Goal: Task Accomplishment & Management: Use online tool/utility

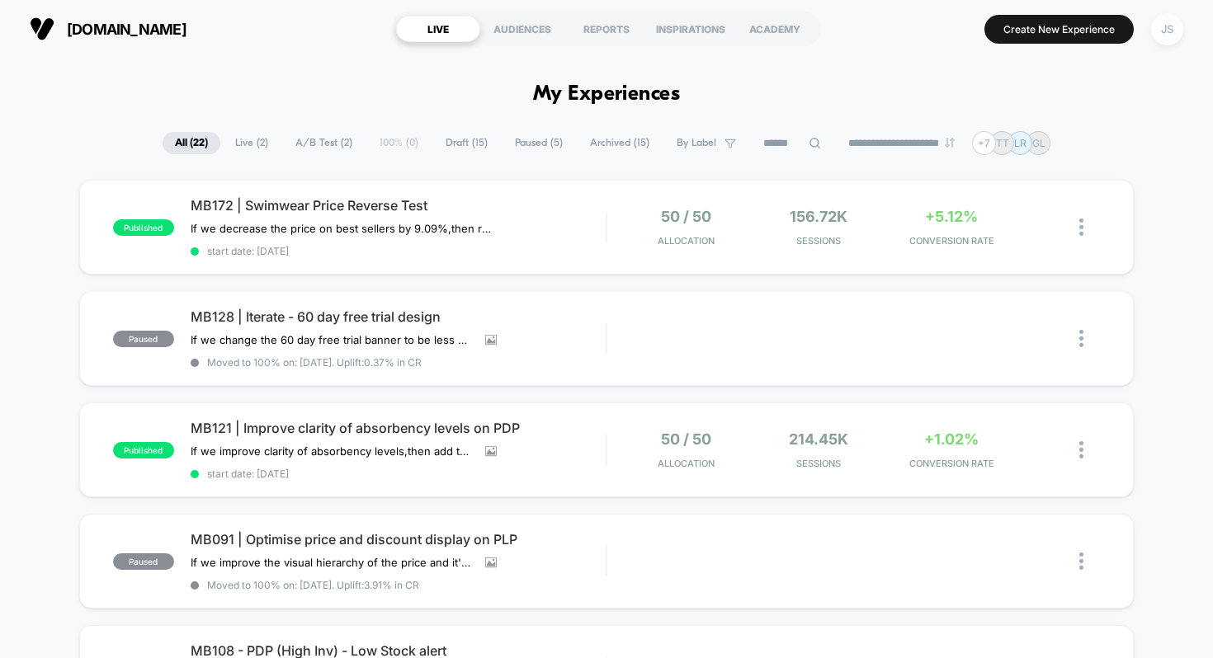
click at [1171, 31] on div "JS" at bounding box center [1167, 29] width 32 height 32
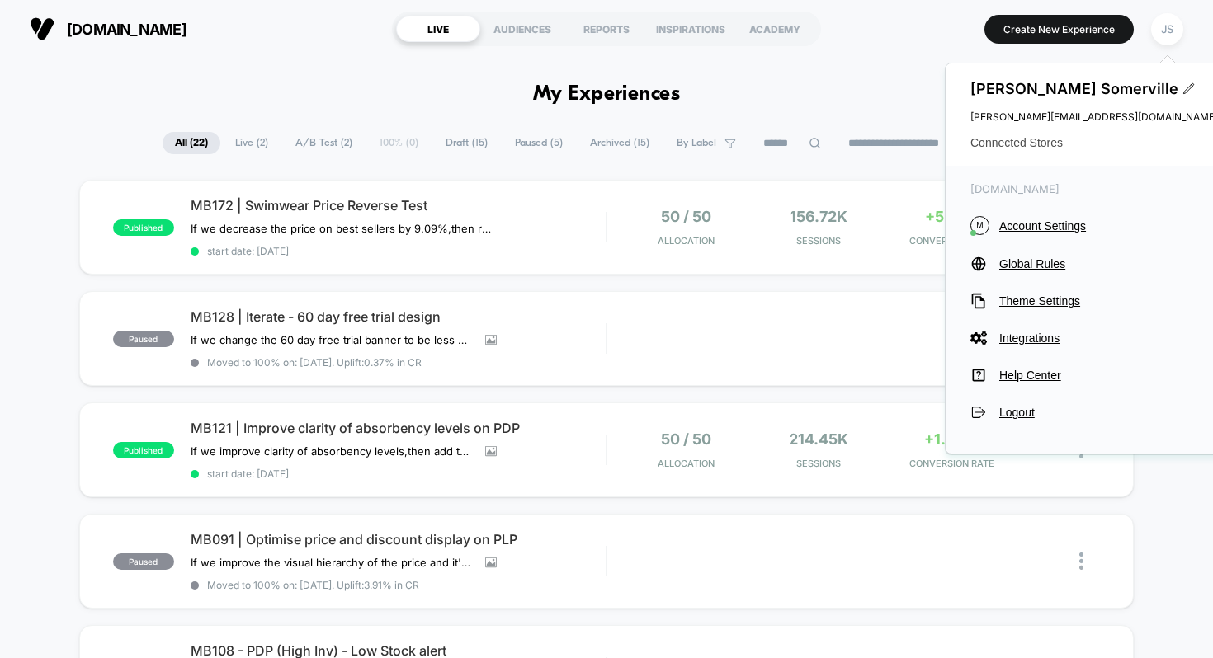
click at [1029, 136] on span "Connected Stores" at bounding box center [1093, 142] width 247 height 13
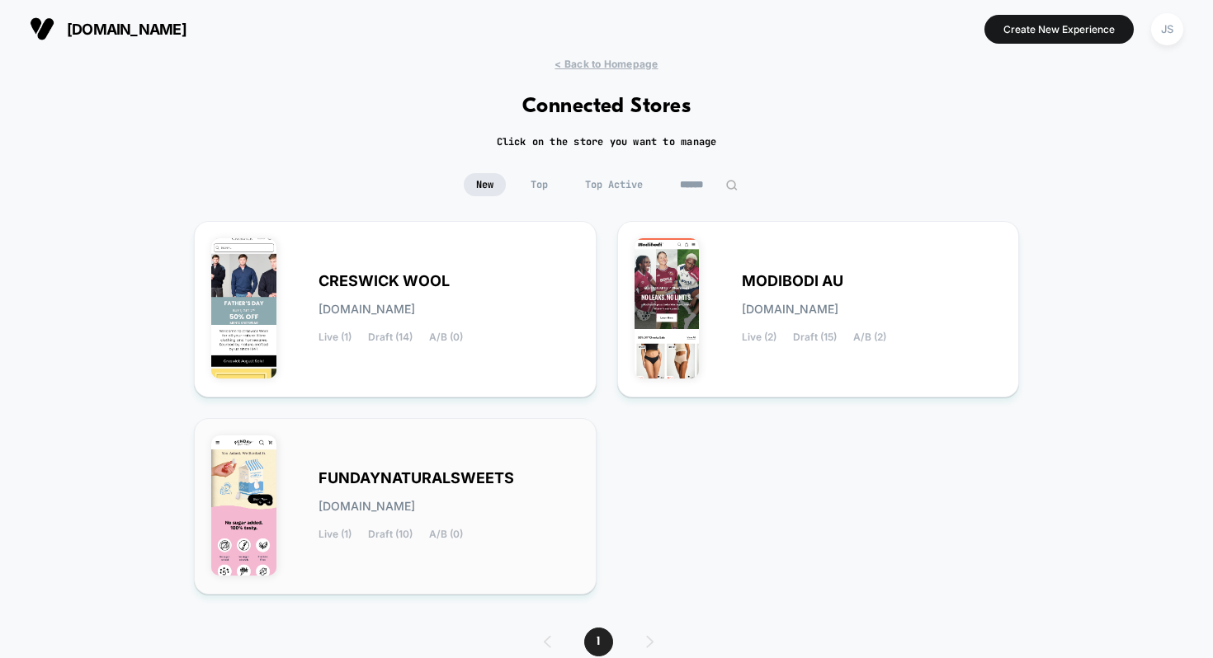
click at [413, 473] on span "FUNDAYNATURALSWEETS" at bounding box center [415, 479] width 195 height 12
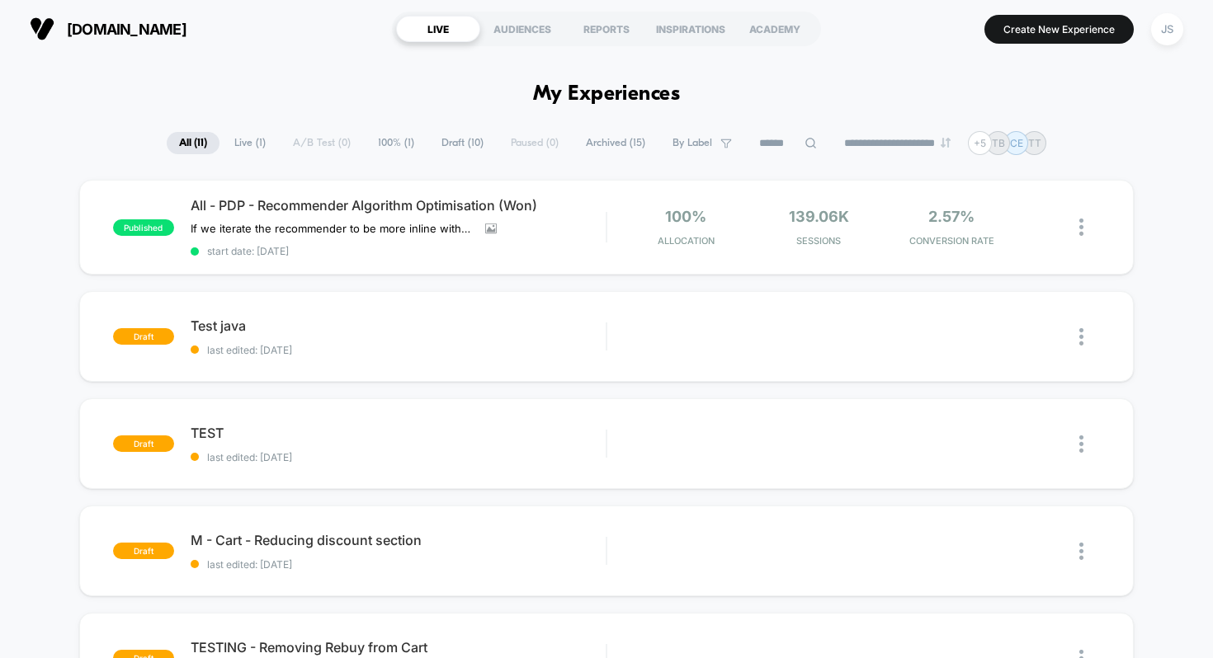
click at [101, 142] on div "**********" at bounding box center [606, 143] width 1213 height 24
click at [102, 141] on div "**********" at bounding box center [606, 143] width 1213 height 24
click at [624, 140] on span "Archived ( 15 )" at bounding box center [615, 143] width 84 height 22
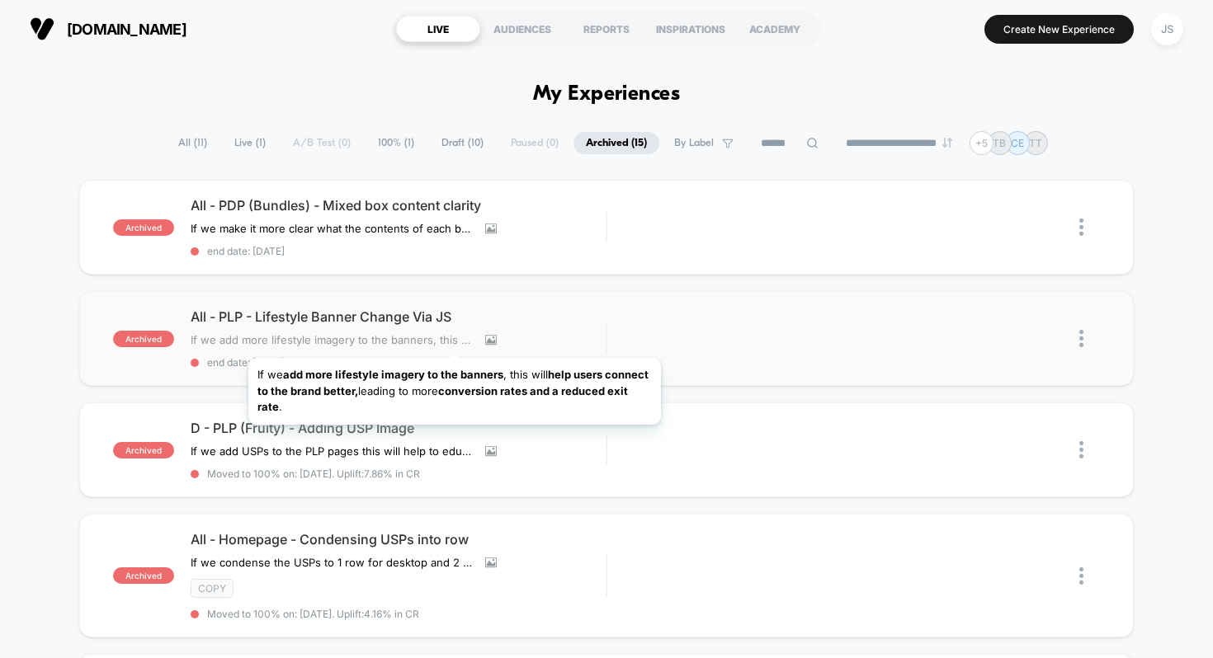
scroll to position [2, 0]
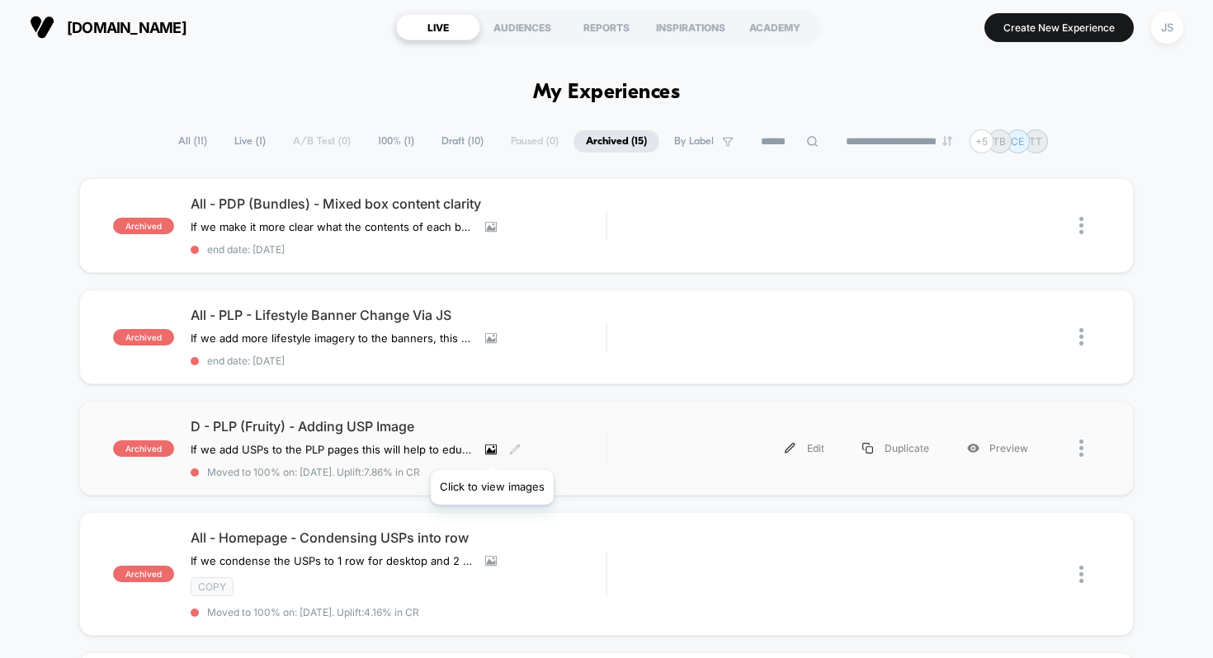
click at [492, 450] on icon at bounding box center [491, 450] width 12 height 12
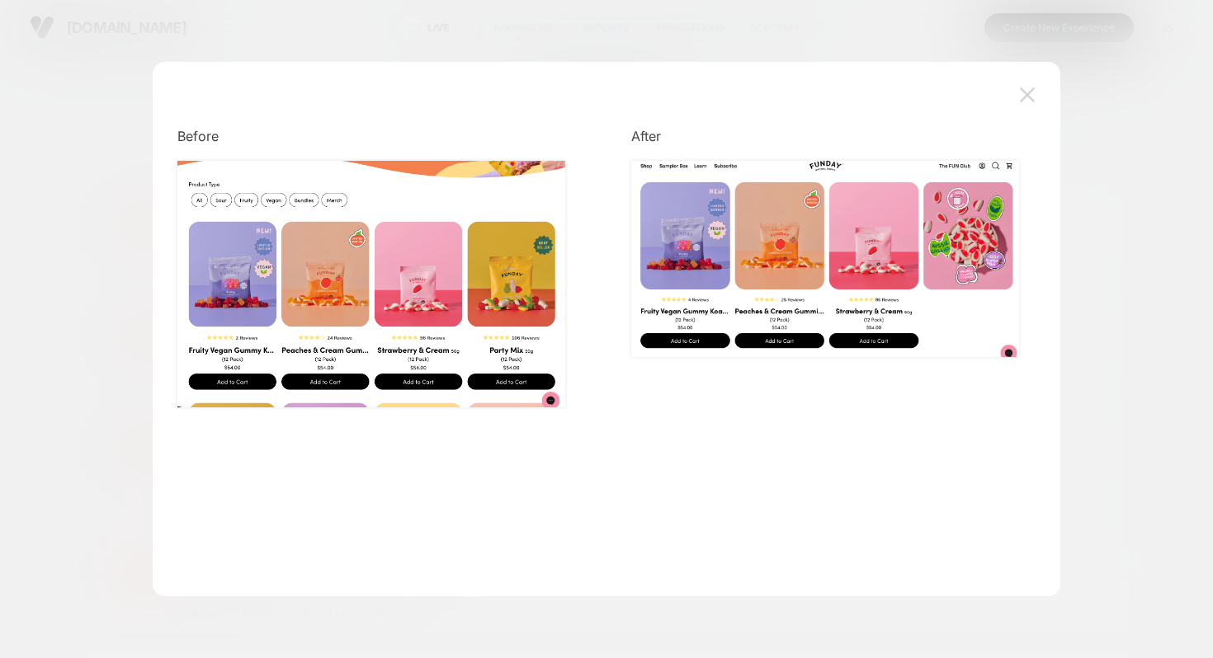
click at [1020, 97] on img at bounding box center [1027, 94] width 15 height 14
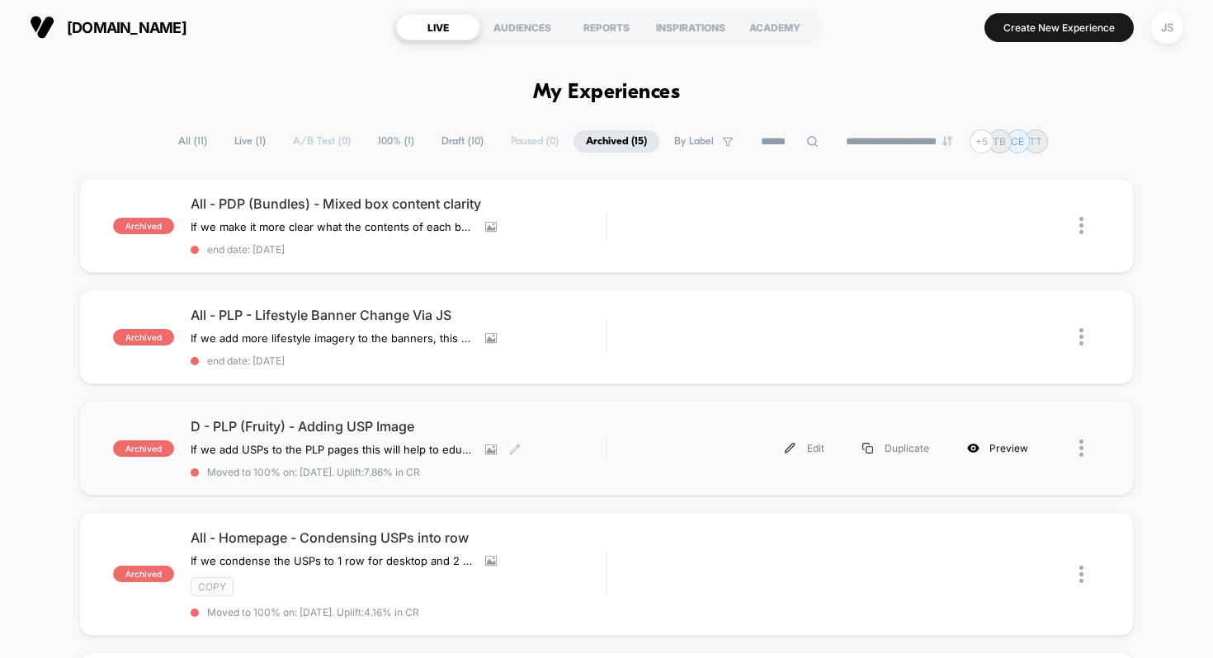
click at [983, 446] on div "Preview" at bounding box center [997, 448] width 99 height 37
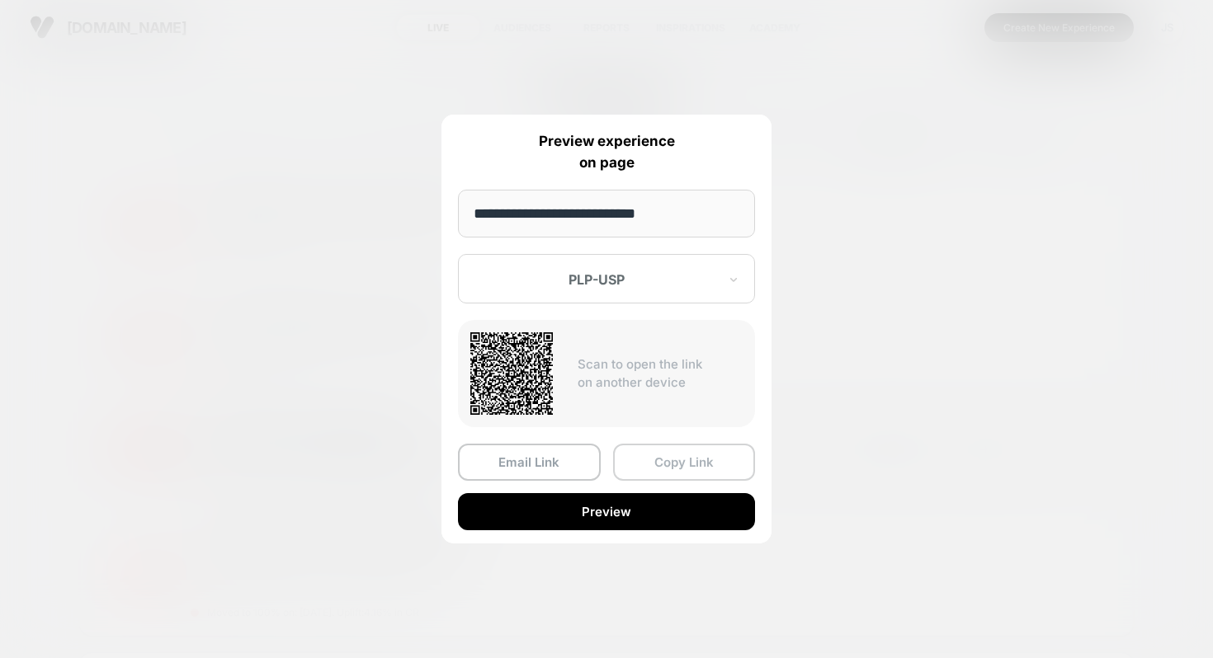
click at [675, 463] on button "Copy Link" at bounding box center [684, 462] width 143 height 37
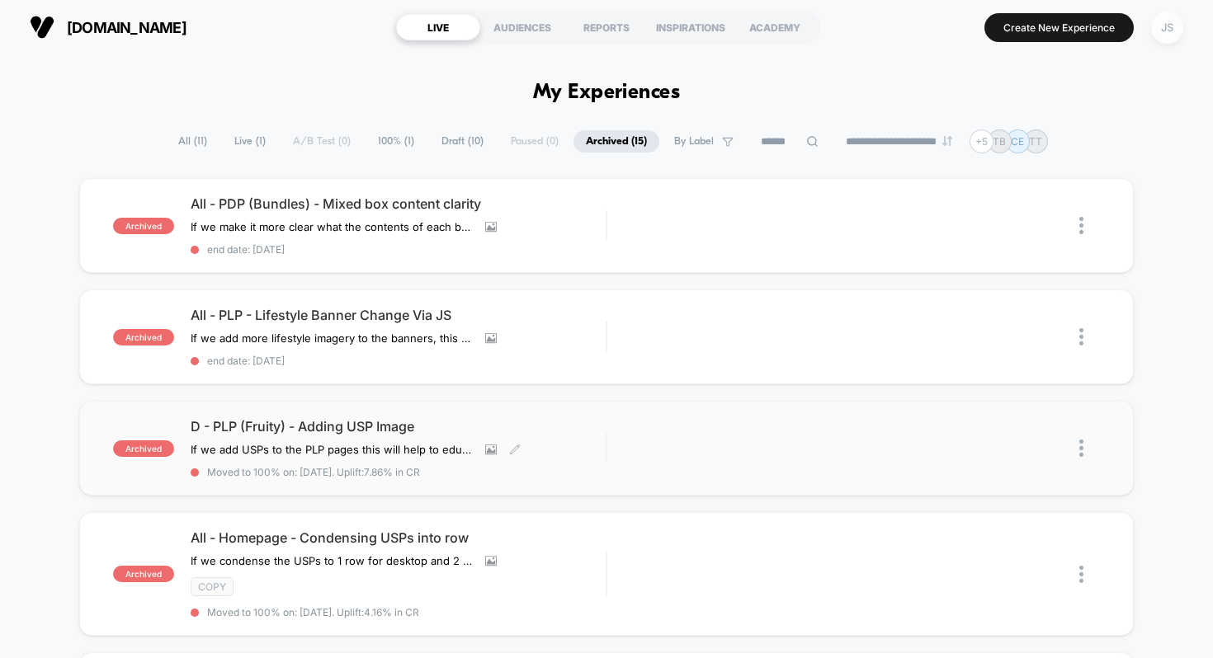
click at [1172, 34] on div "JS" at bounding box center [1167, 28] width 32 height 32
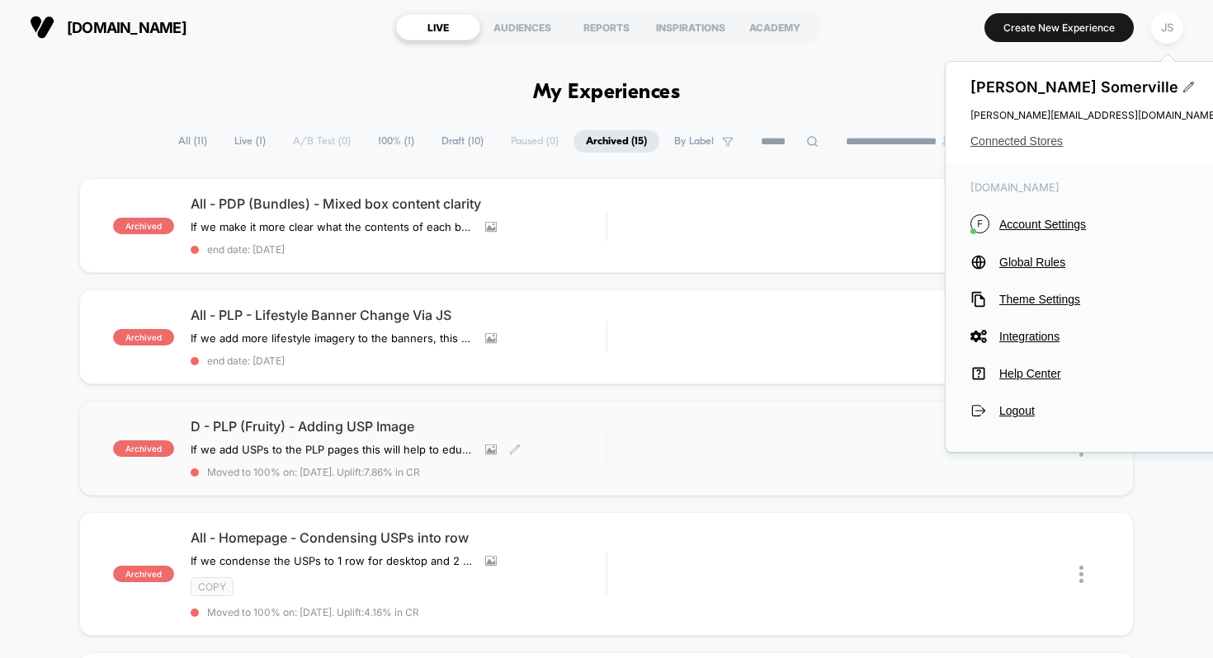
click at [1036, 136] on span "Connected Stores" at bounding box center [1093, 140] width 247 height 13
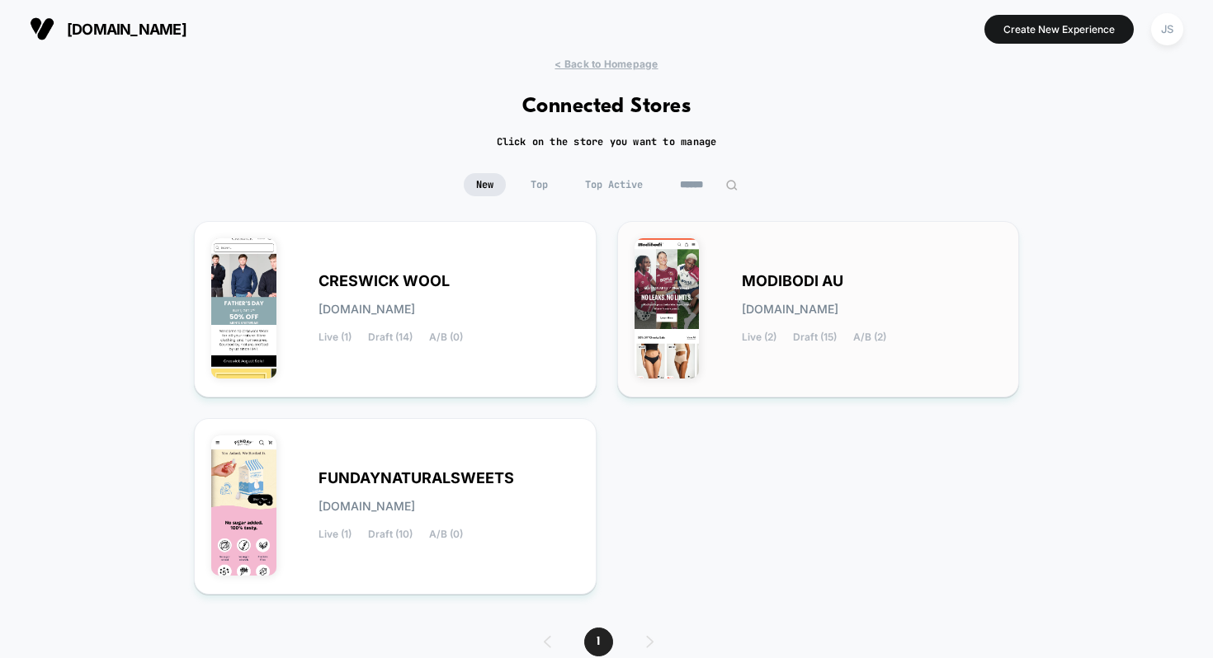
click at [748, 290] on div "MODIBODI AU [DOMAIN_NAME] Live (2) Draft (15) A/B (2)" at bounding box center [872, 310] width 261 height 68
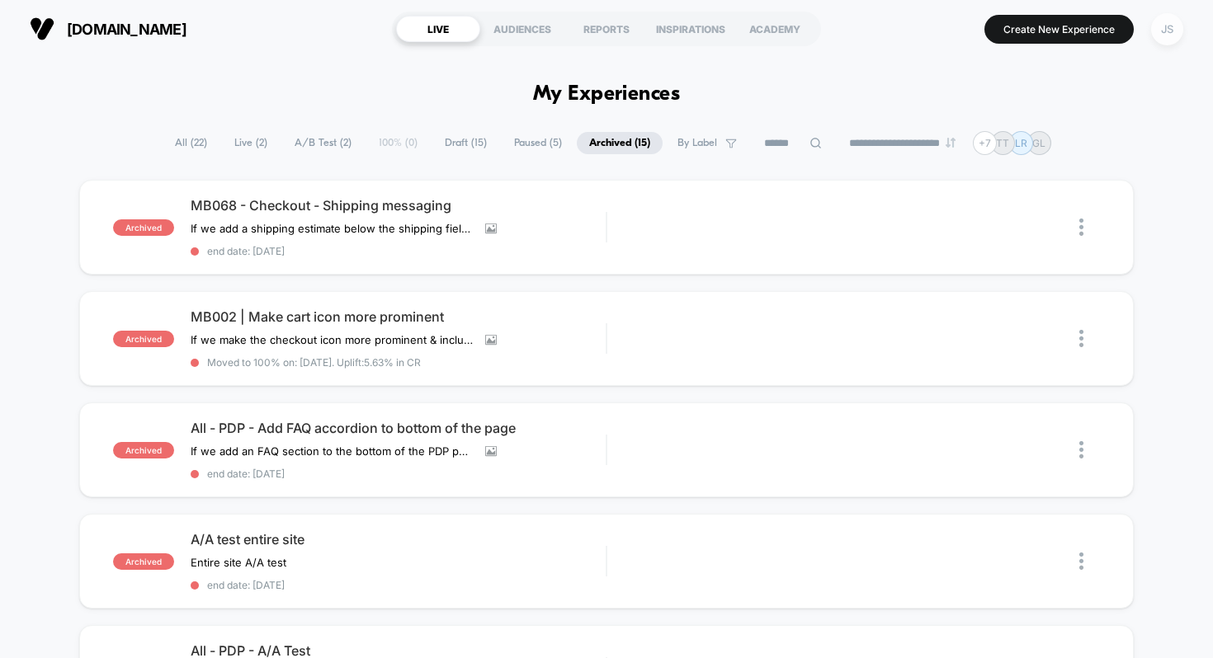
click at [1159, 30] on div "JS" at bounding box center [1167, 29] width 32 height 32
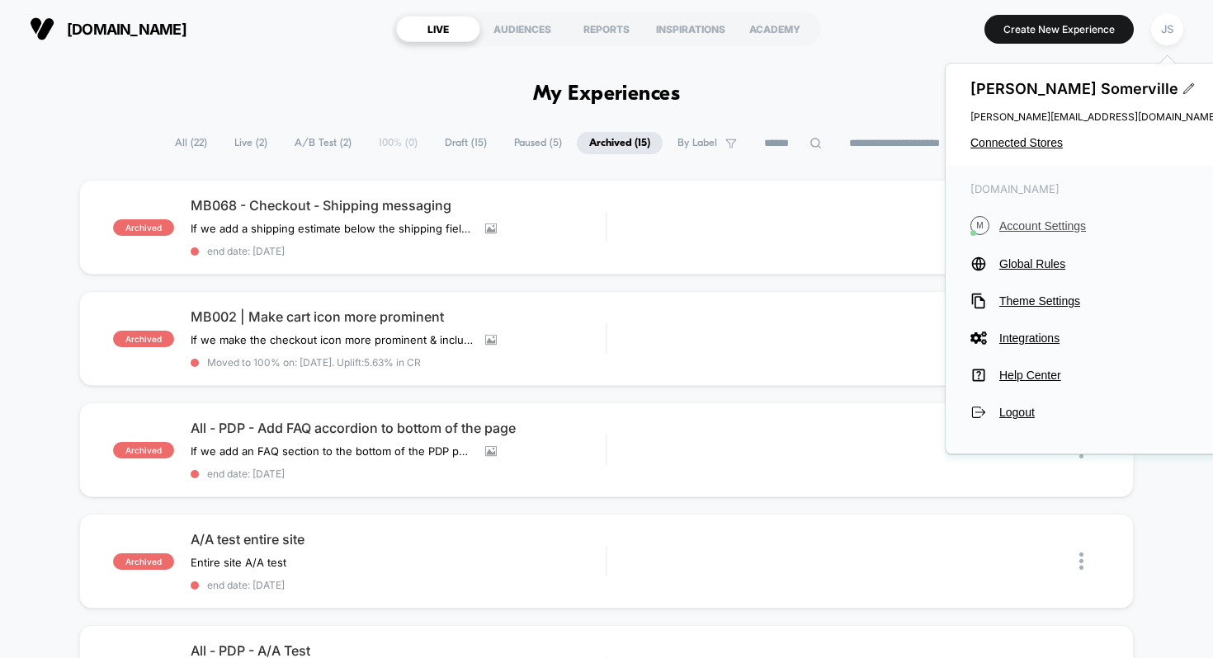
click at [1023, 219] on span "Account Settings" at bounding box center [1108, 225] width 219 height 13
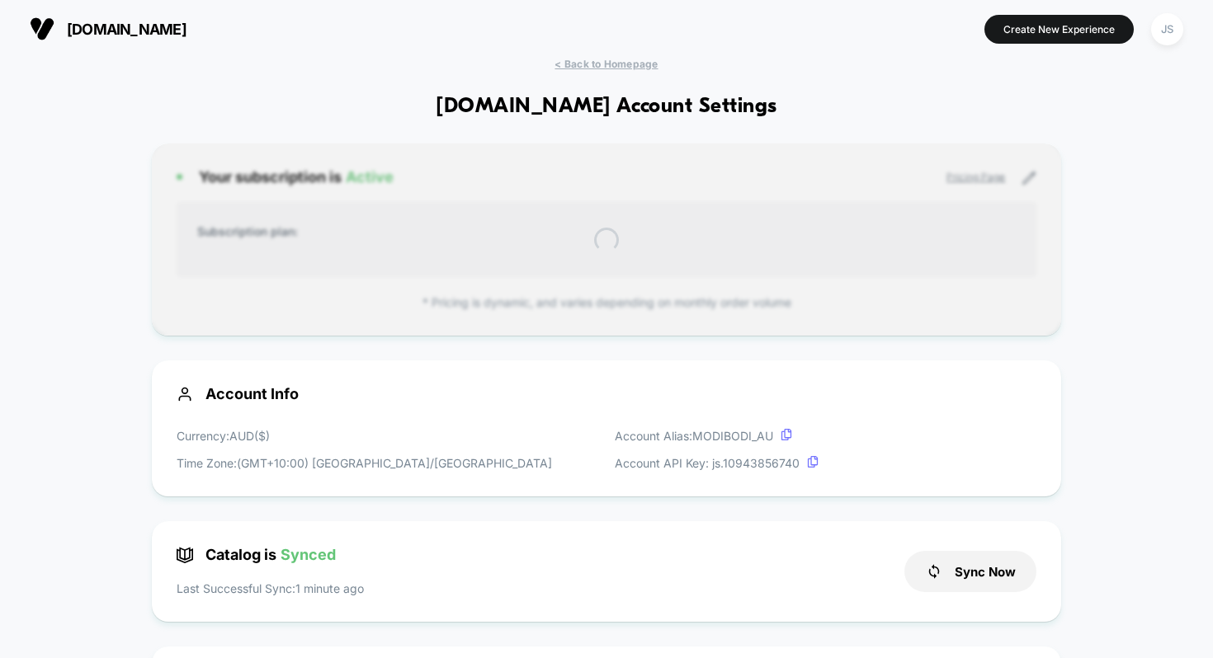
scroll to position [223, 0]
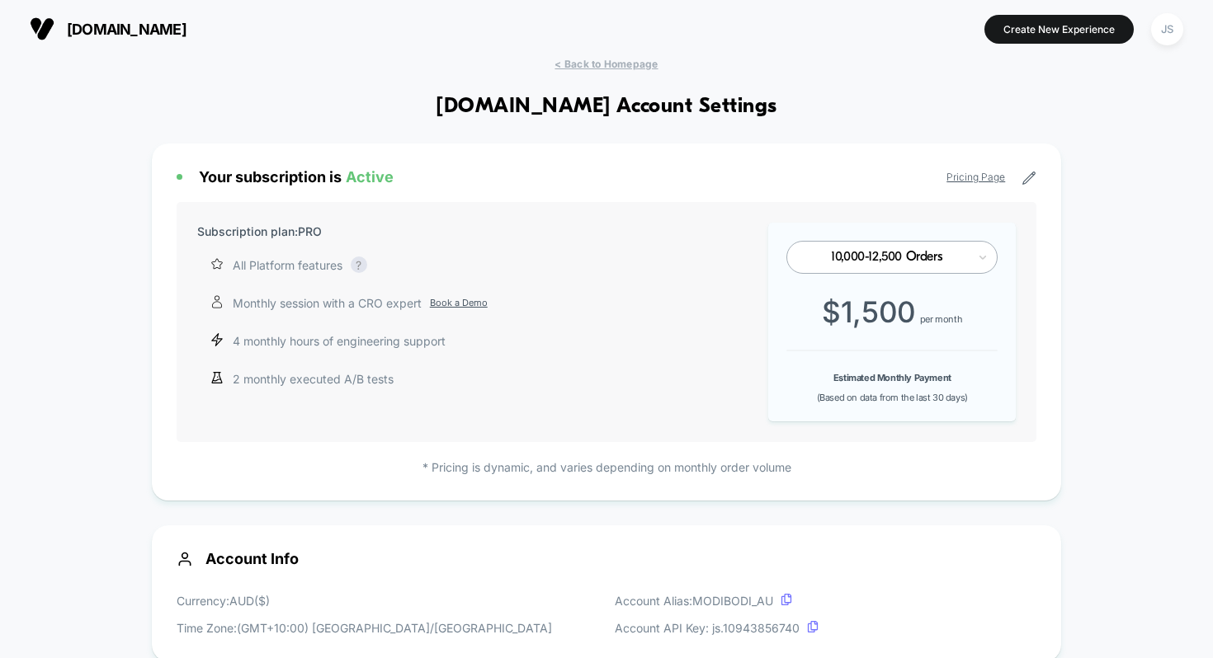
click at [873, 268] on div "10,000-12,500 Orders" at bounding box center [891, 257] width 211 height 33
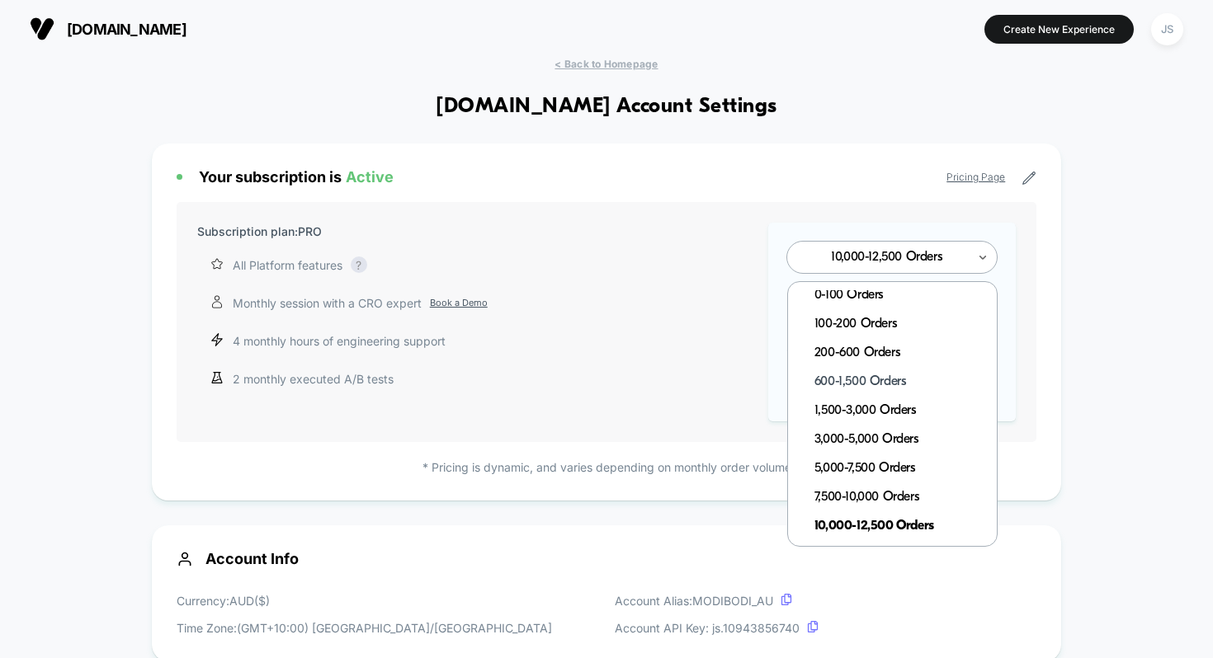
scroll to position [18, 0]
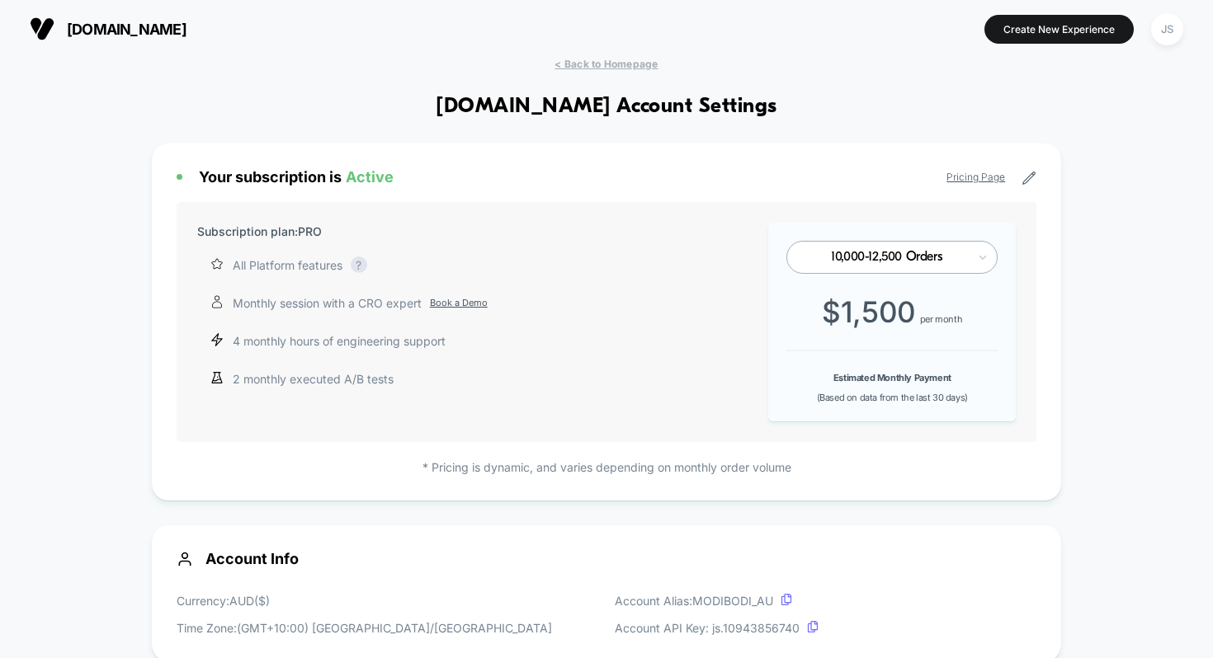
click at [610, 63] on span "< Back to Homepage" at bounding box center [605, 64] width 103 height 12
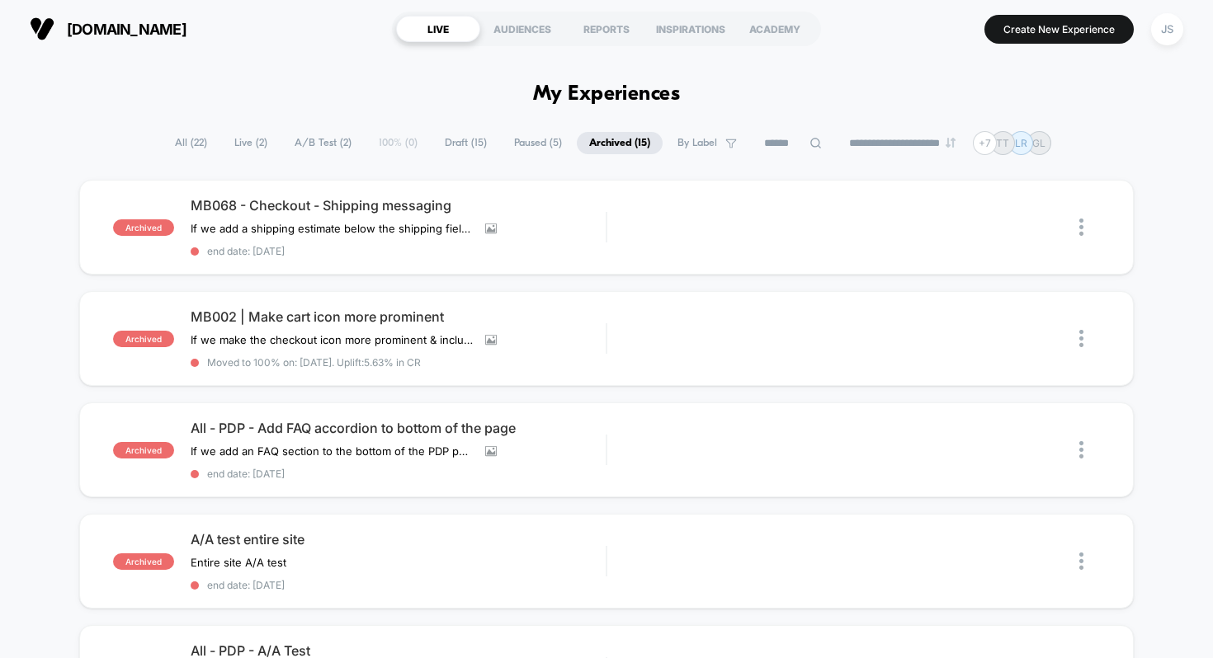
click at [387, 196] on div "archived MB068 - Checkout - Shipping messaging If we add a shipping estimate be…" at bounding box center [606, 227] width 1055 height 95
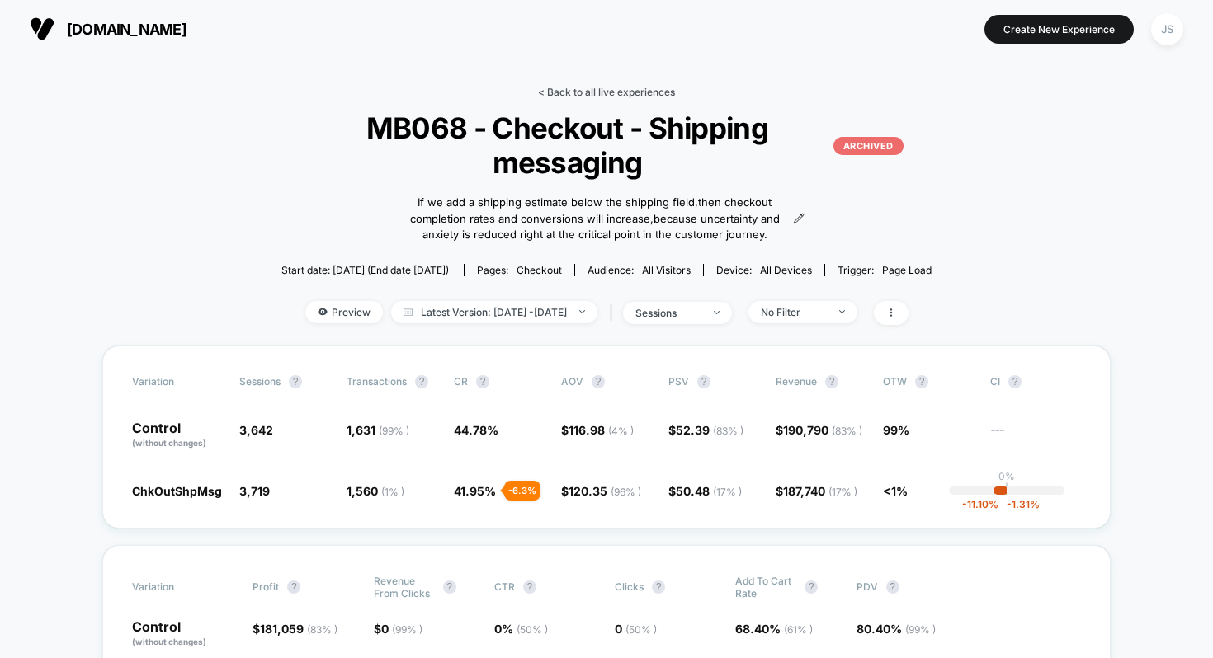
click at [595, 91] on link "< Back to all live experiences" at bounding box center [606, 92] width 137 height 12
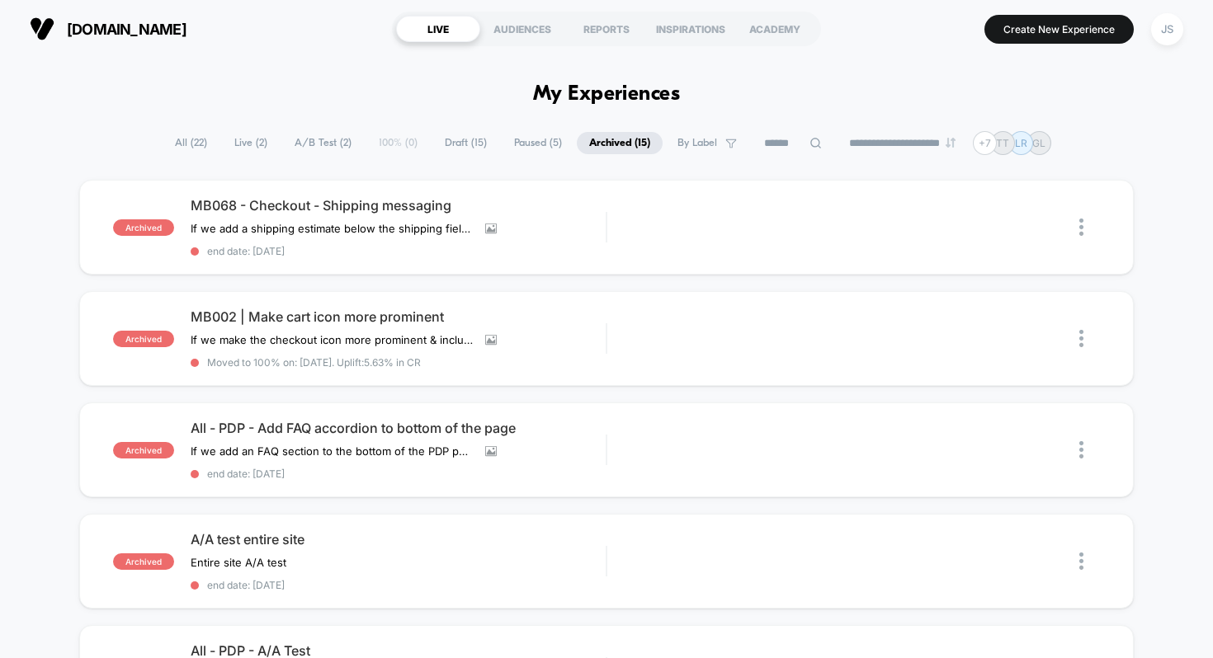
click at [450, 144] on span "Draft ( 15 )" at bounding box center [465, 143] width 67 height 22
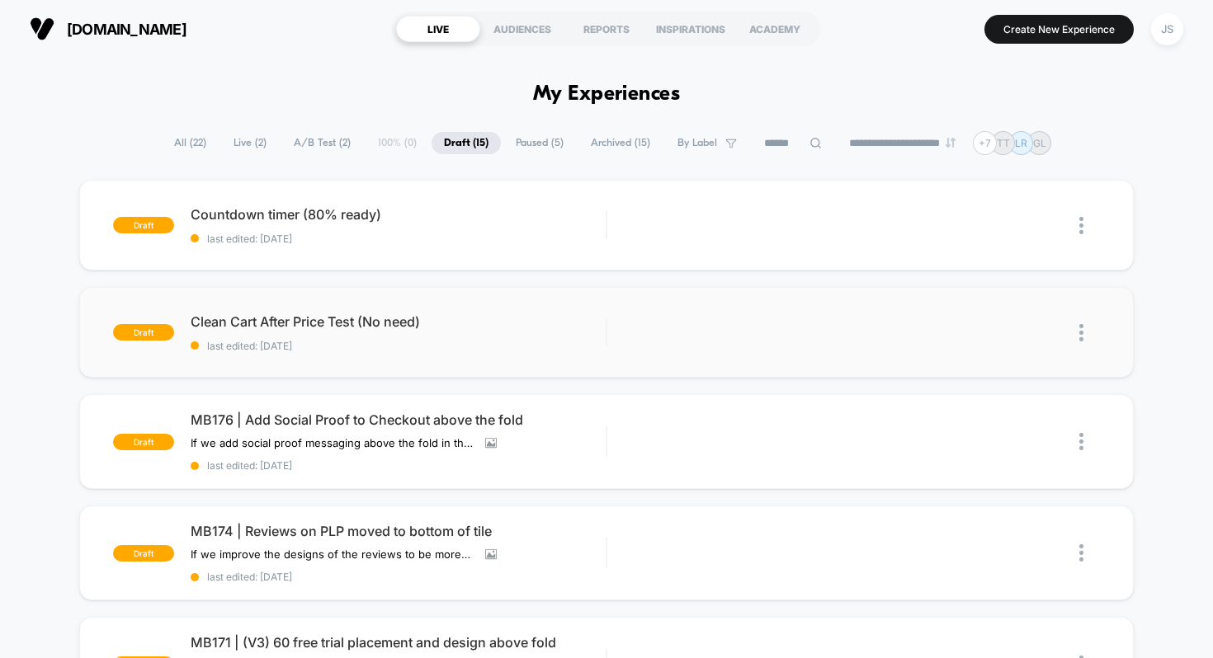
scroll to position [3, 0]
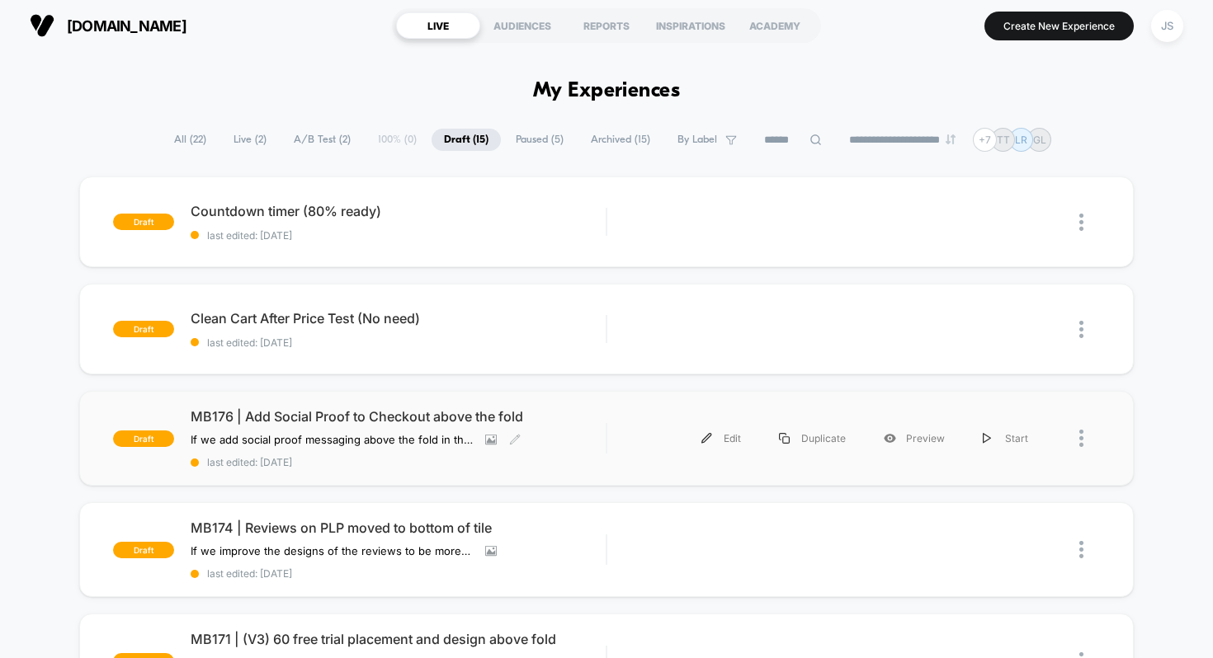
click at [343, 409] on span "MB176 | Add Social Proof to Checkout above the fold" at bounding box center [399, 416] width 416 height 16
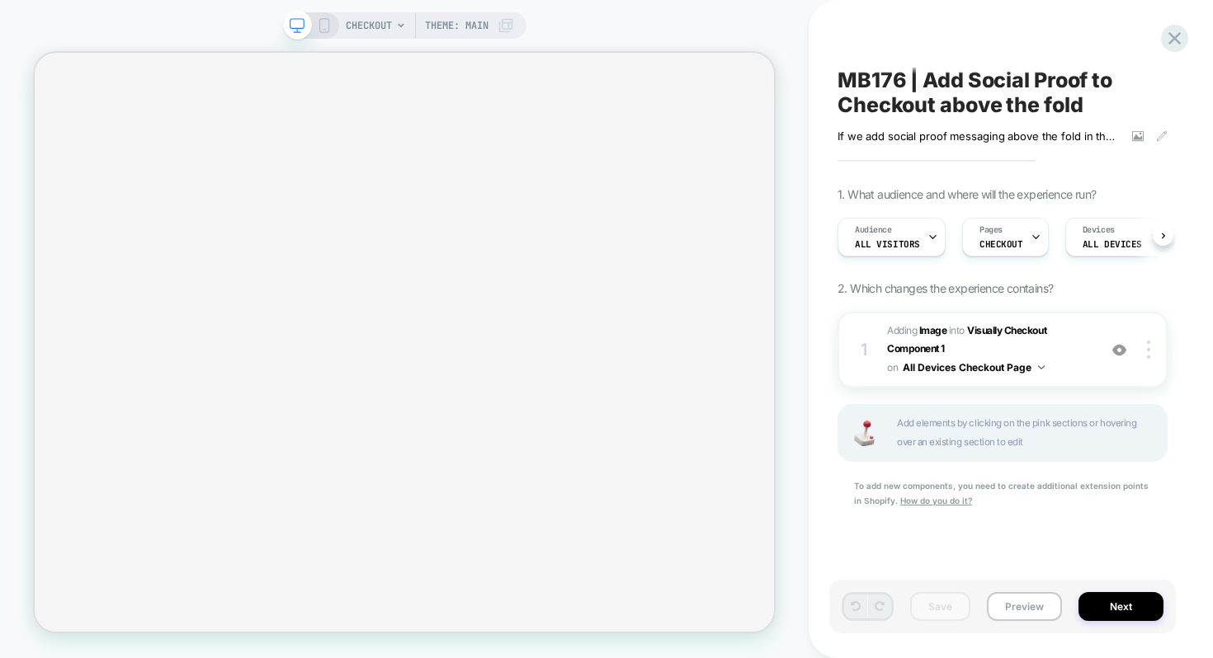
scroll to position [0, 1]
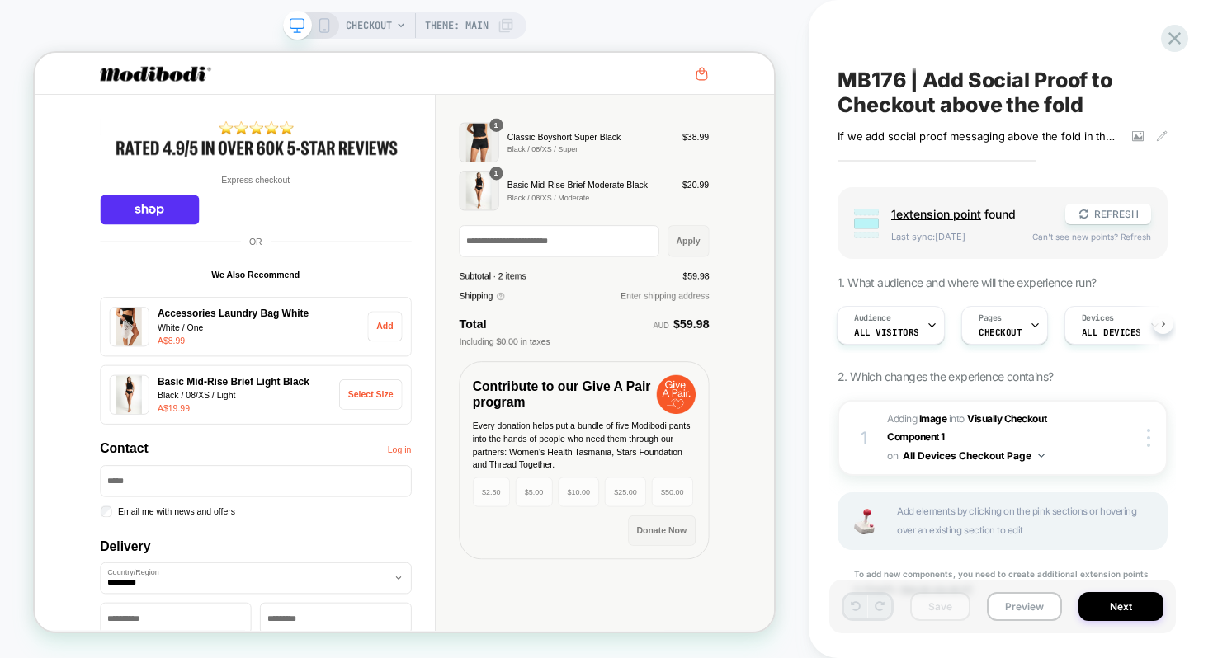
scroll to position [0, 45]
click at [1105, 323] on icon at bounding box center [1110, 325] width 11 height 11
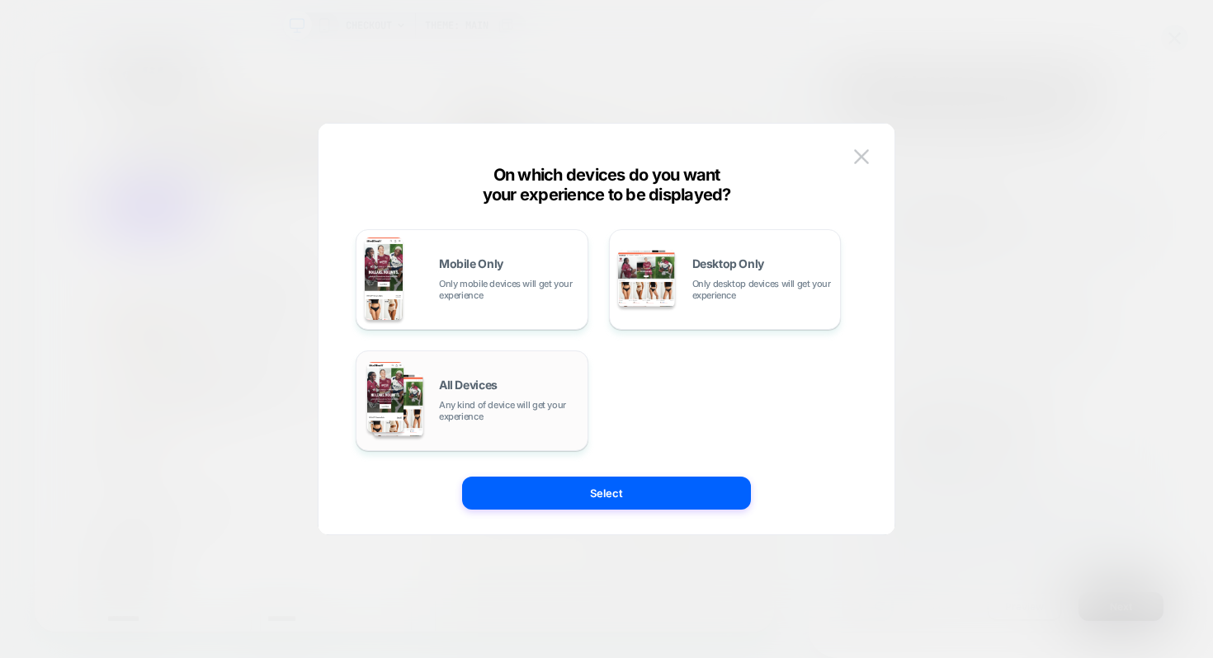
click at [509, 412] on span "Any kind of device will get your experience" at bounding box center [509, 410] width 140 height 23
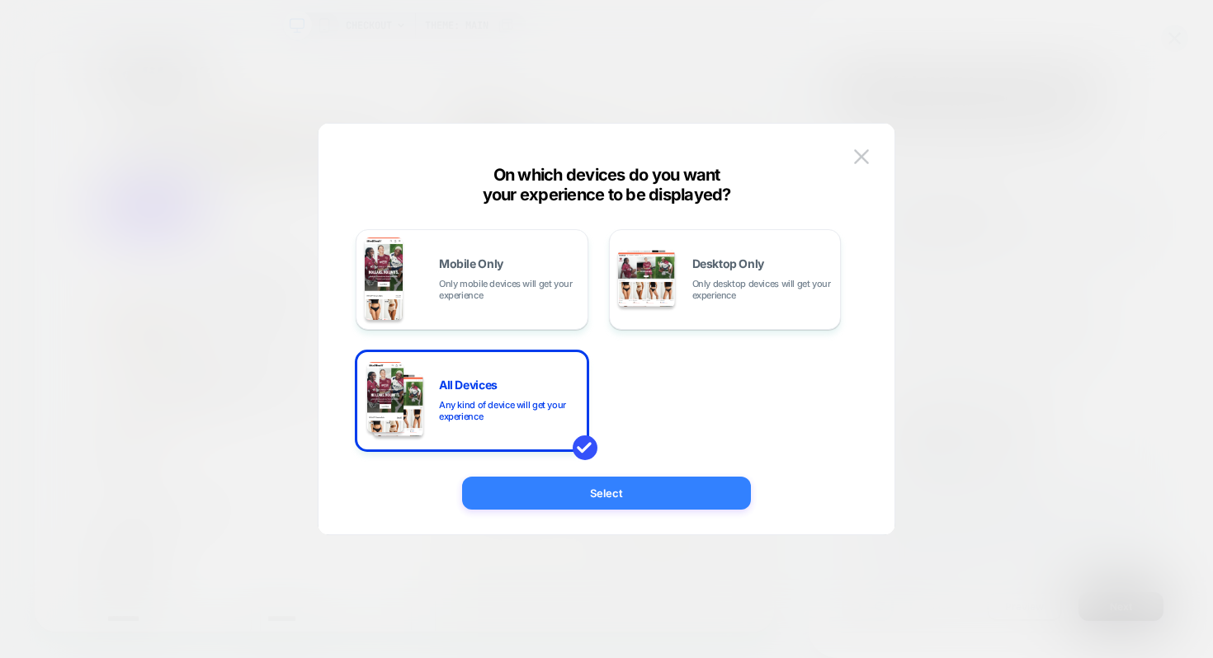
click at [647, 485] on button "Select" at bounding box center [606, 493] width 289 height 33
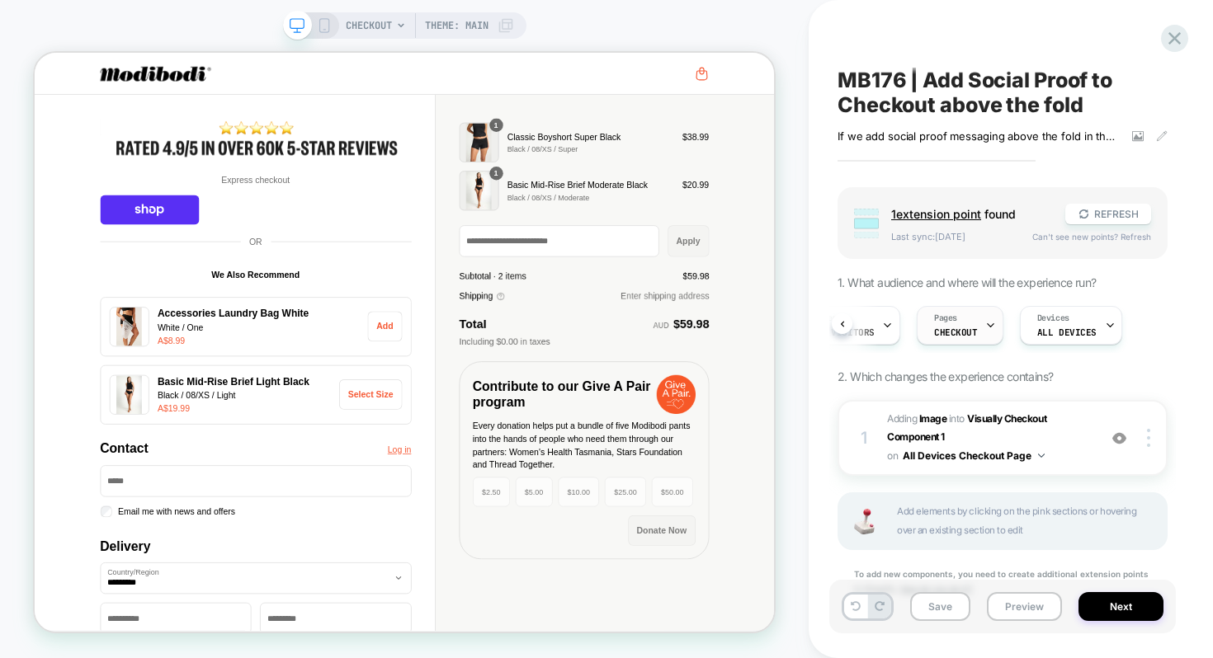
click at [963, 329] on span "CHECKOUT" at bounding box center [956, 333] width 44 height 12
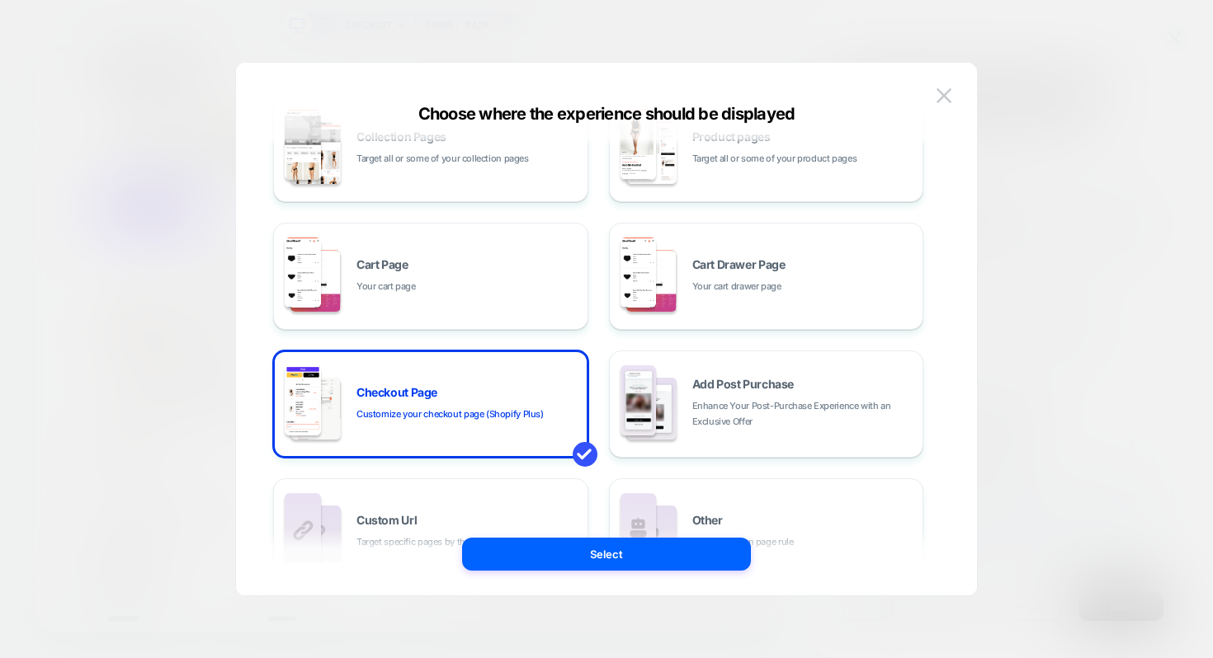
scroll to position [251, 0]
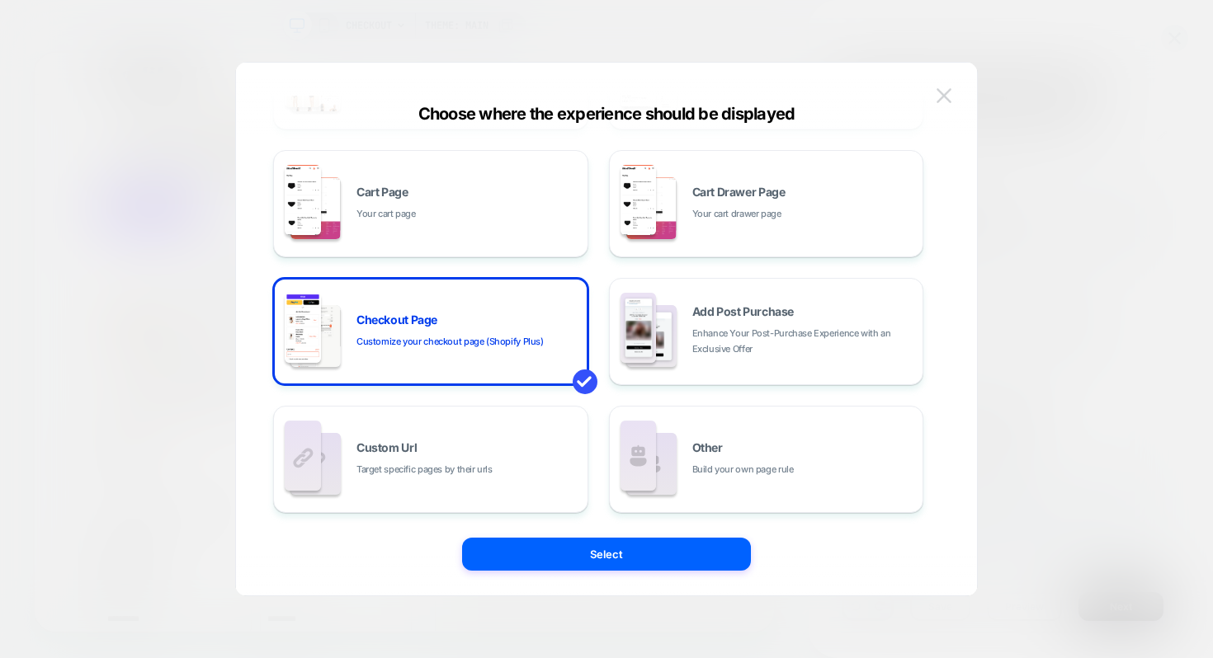
click at [935, 100] on button at bounding box center [943, 95] width 25 height 25
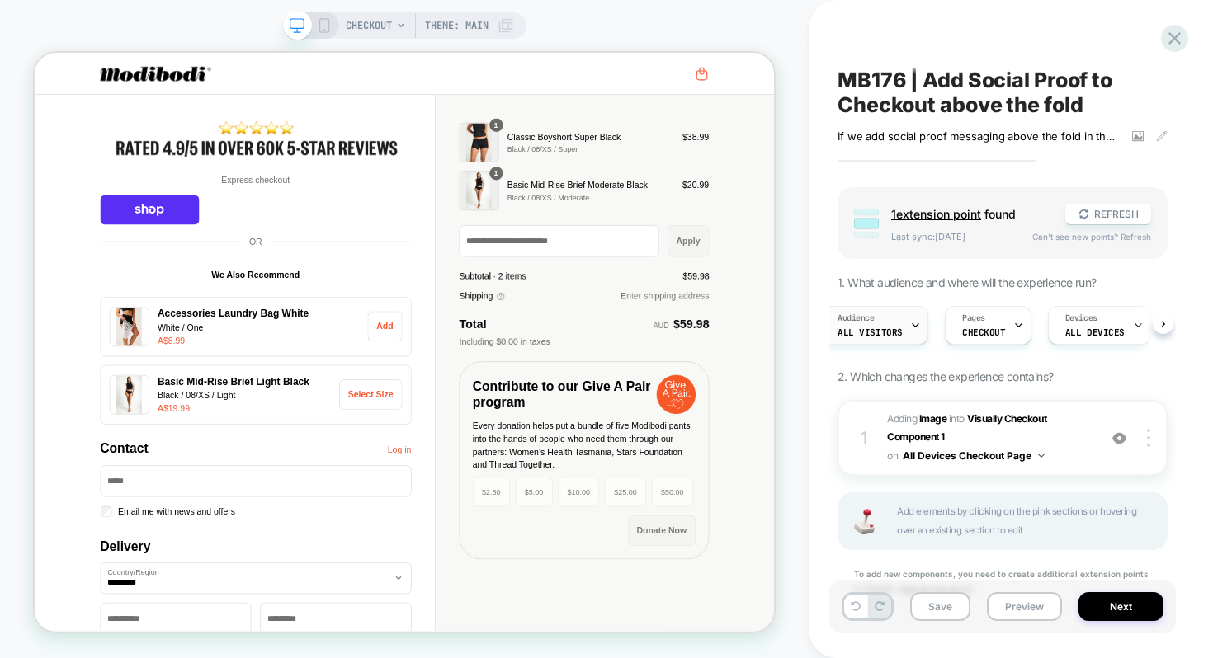
scroll to position [0, 4]
click at [925, 320] on icon at bounding box center [928, 325] width 11 height 11
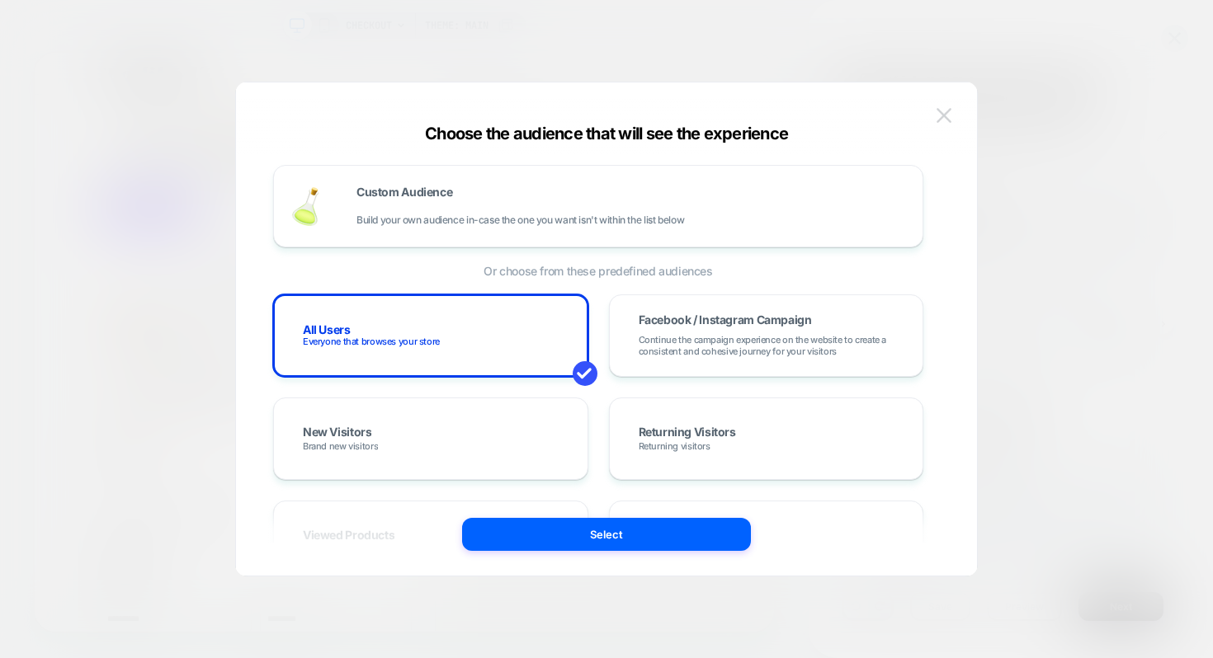
click at [944, 119] on img at bounding box center [943, 115] width 15 height 14
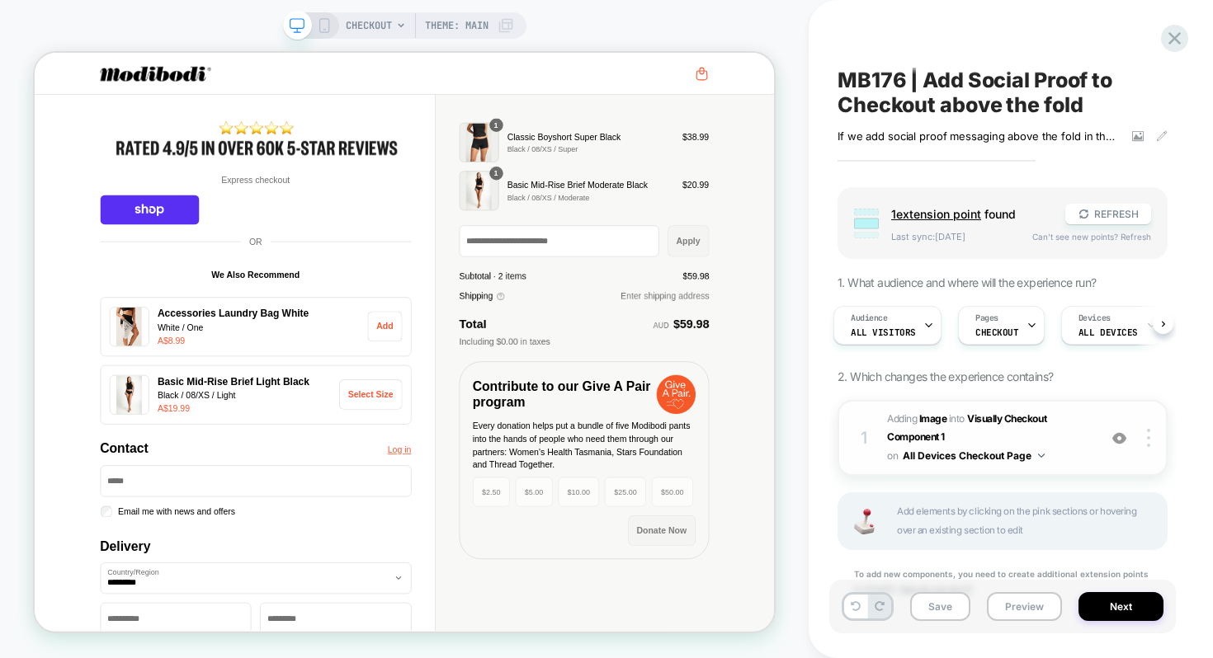
click at [987, 448] on button "All Devices Checkout Page" at bounding box center [973, 455] width 142 height 21
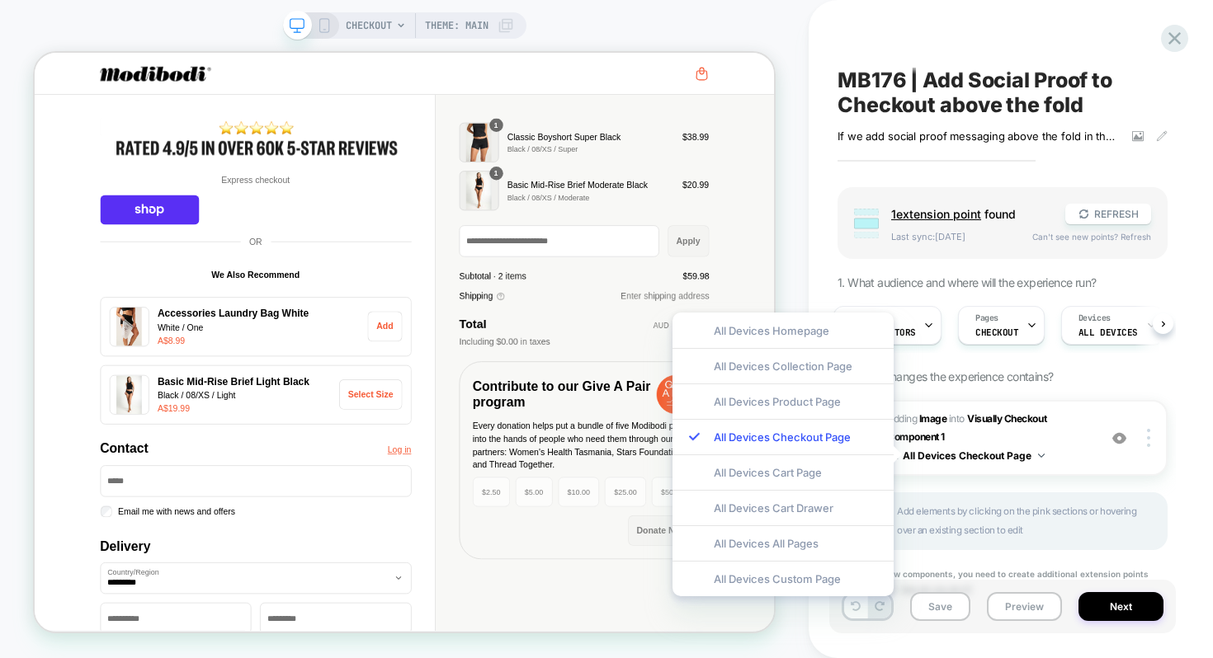
click at [1212, 387] on div "MB176 | Add Social Proof to Checkout above the fold If we add social proof mess…" at bounding box center [1010, 329] width 404 height 658
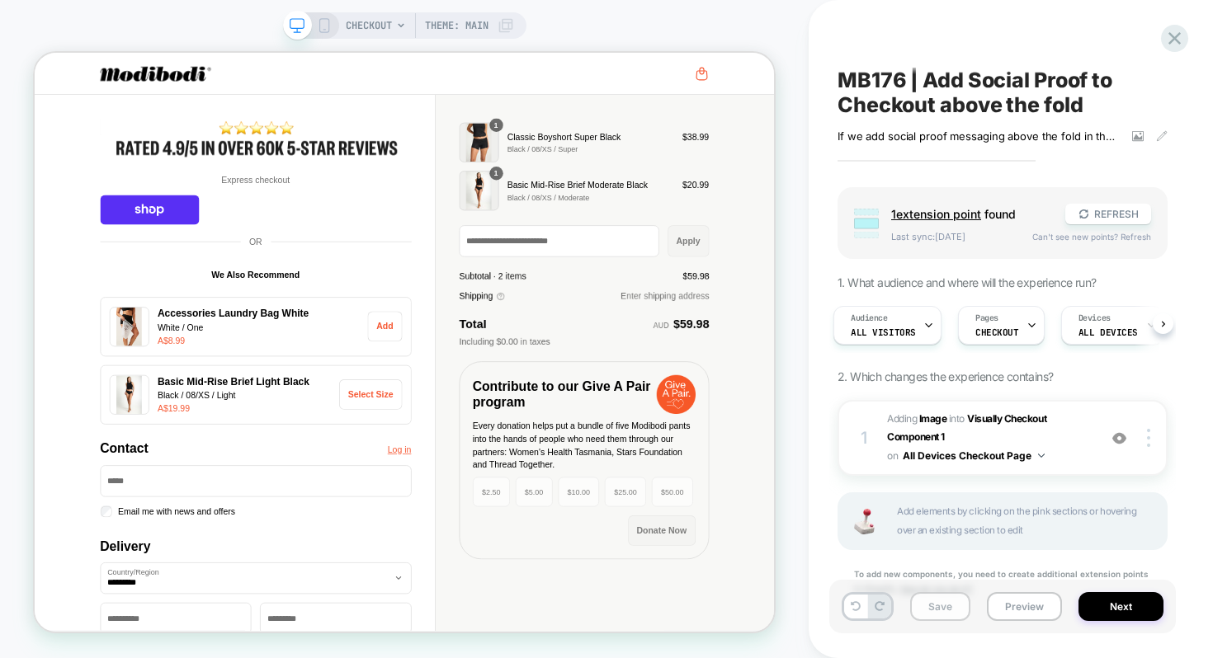
click at [944, 612] on button "Save" at bounding box center [940, 606] width 60 height 29
click at [1109, 210] on button "REFRESH" at bounding box center [1108, 214] width 86 height 21
click at [1074, 238] on span "Can't see new points? Refresh" at bounding box center [1091, 237] width 119 height 10
click at [950, 218] on span "1 extension point" at bounding box center [936, 214] width 90 height 14
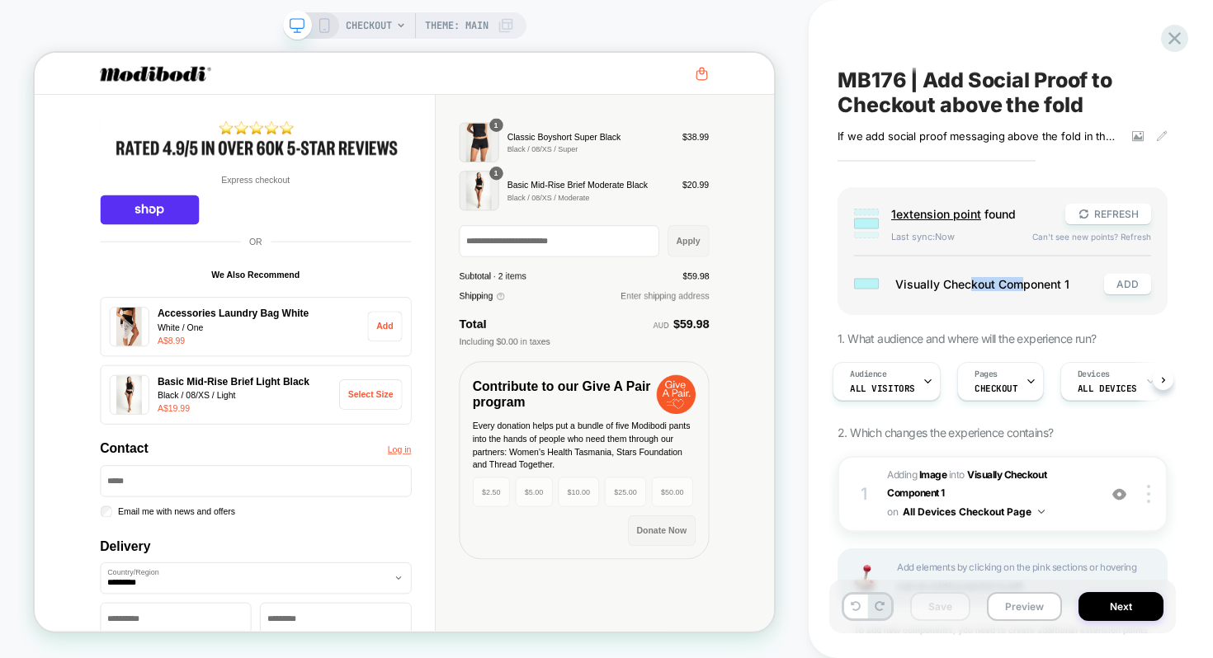
drag, startPoint x: 1020, startPoint y: 282, endPoint x: 968, endPoint y: 283, distance: 51.1
click at [968, 283] on span "Visually Checkout Component 1" at bounding box center [991, 284] width 192 height 14
click at [1185, 40] on icon at bounding box center [1174, 38] width 22 height 22
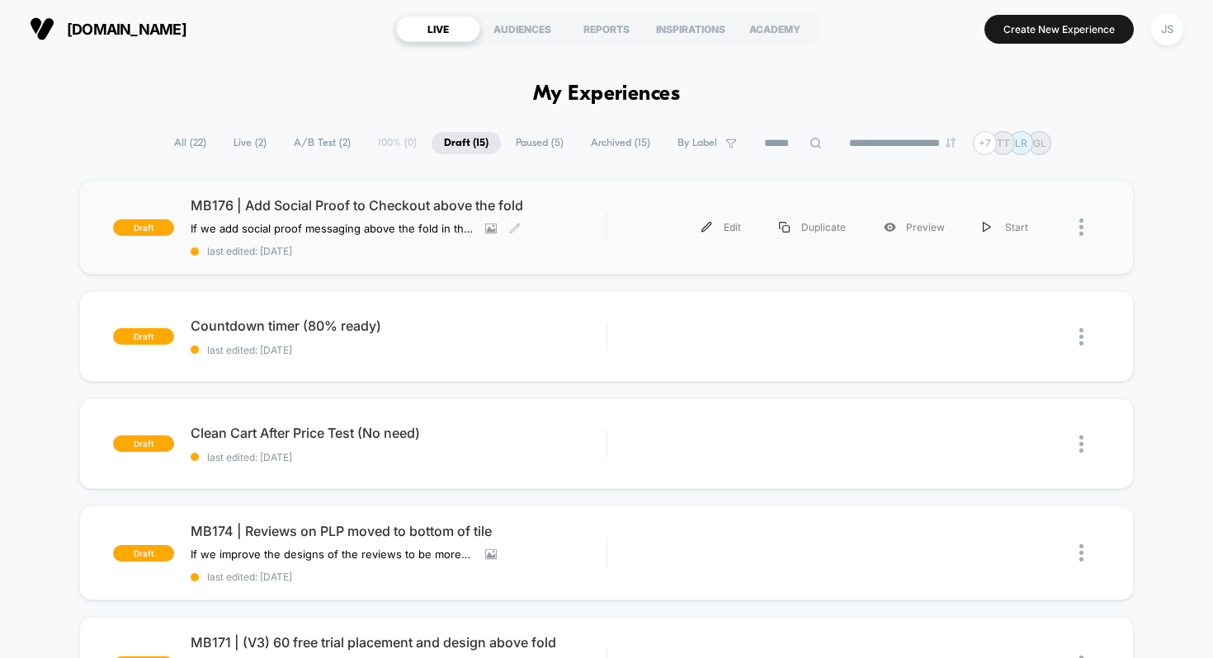
click at [370, 206] on span "MB176 | Add Social Proof to Checkout above the fold" at bounding box center [399, 205] width 416 height 16
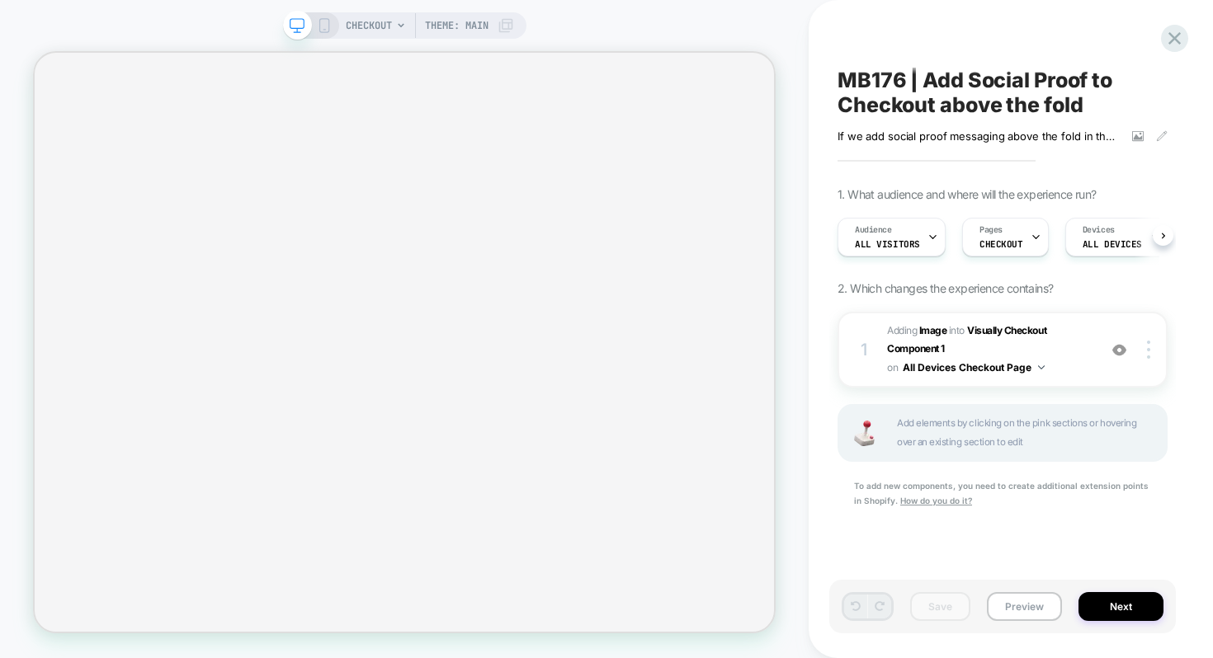
scroll to position [0, 1]
click at [498, 26] on icon at bounding box center [505, 25] width 16 height 16
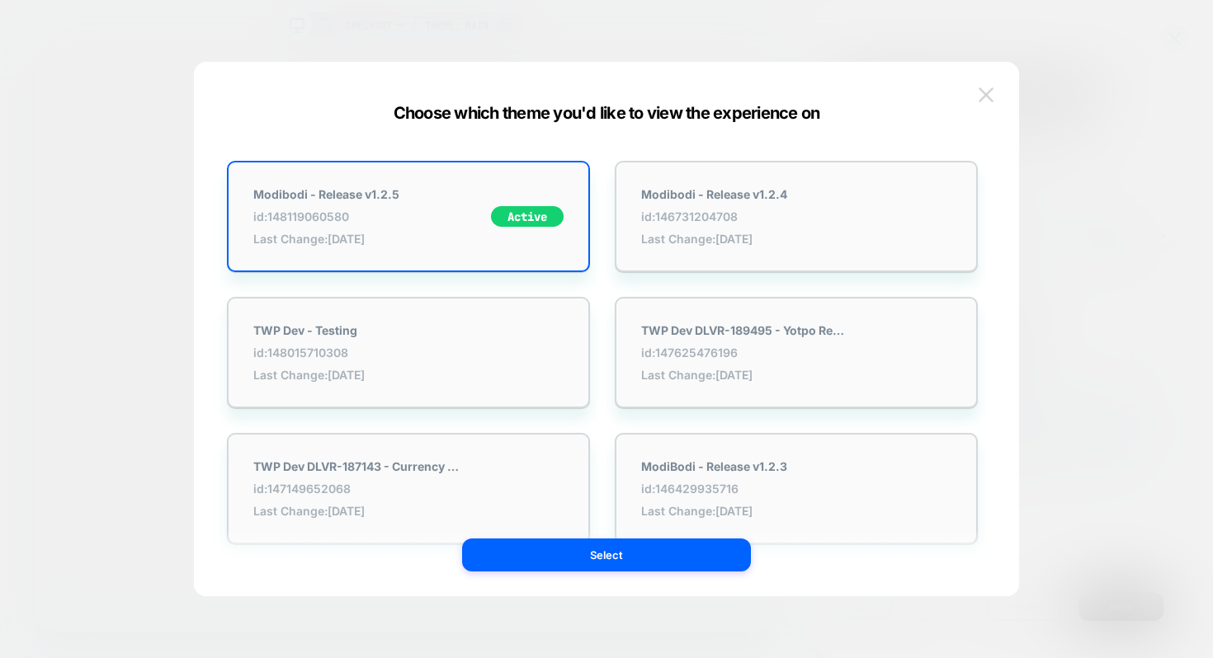
click at [993, 86] on button at bounding box center [985, 94] width 25 height 25
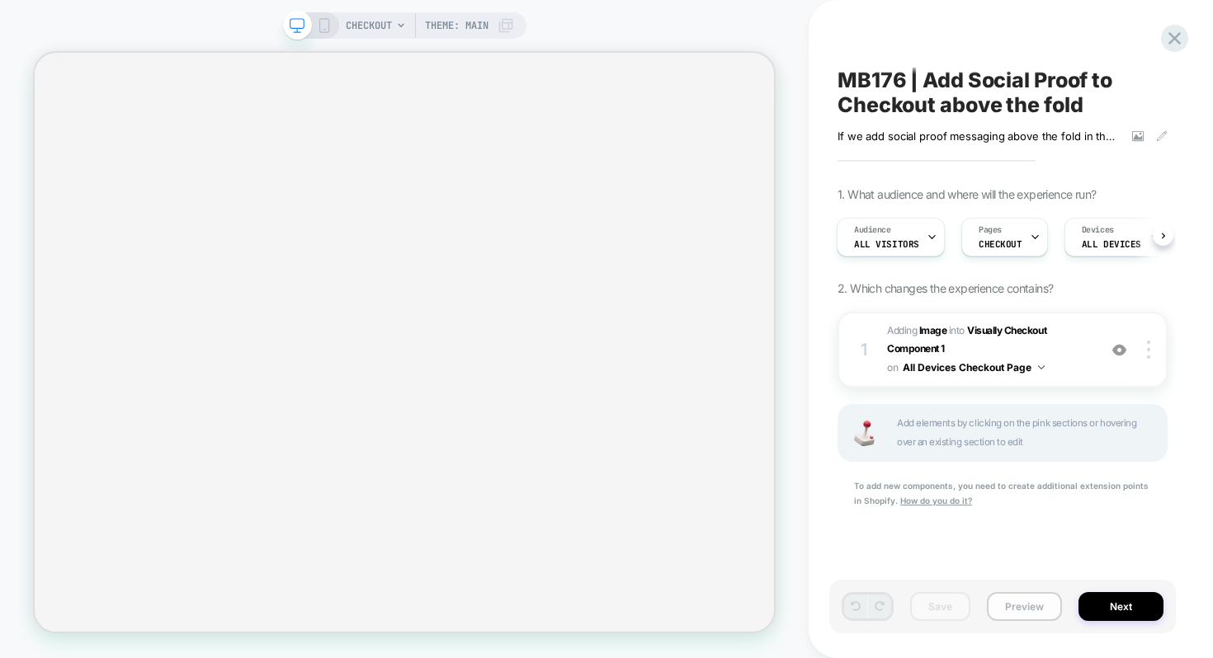
click at [1029, 608] on button "Preview" at bounding box center [1024, 606] width 75 height 29
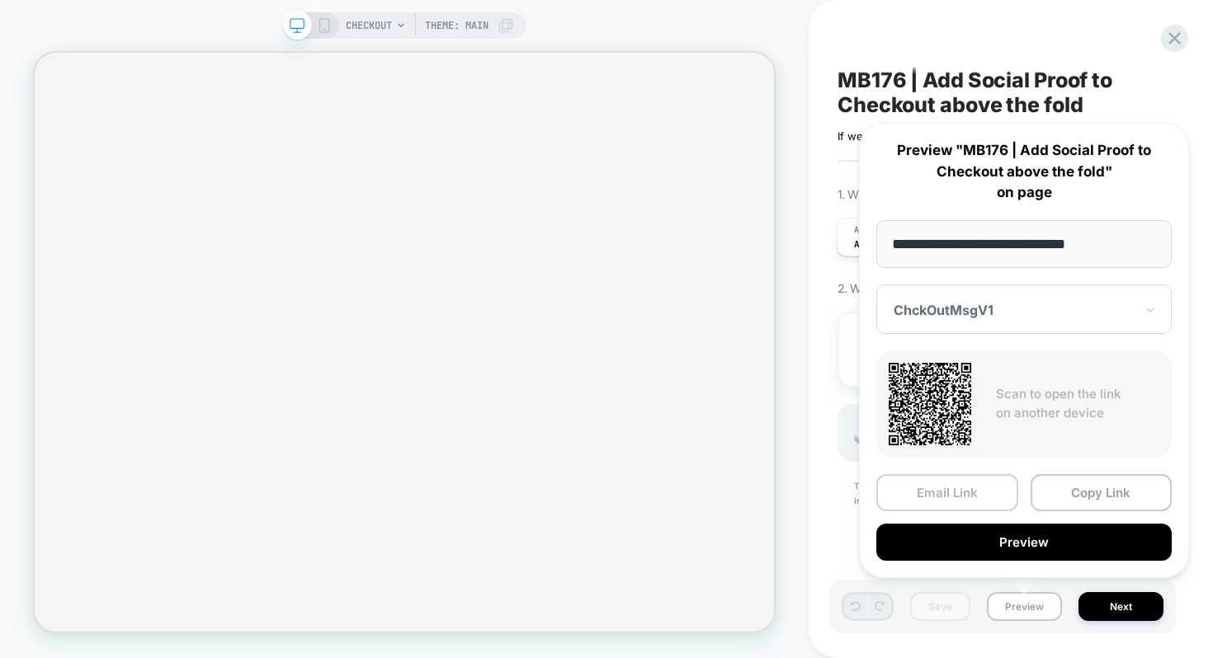
click at [970, 492] on button "Email Link" at bounding box center [947, 492] width 142 height 37
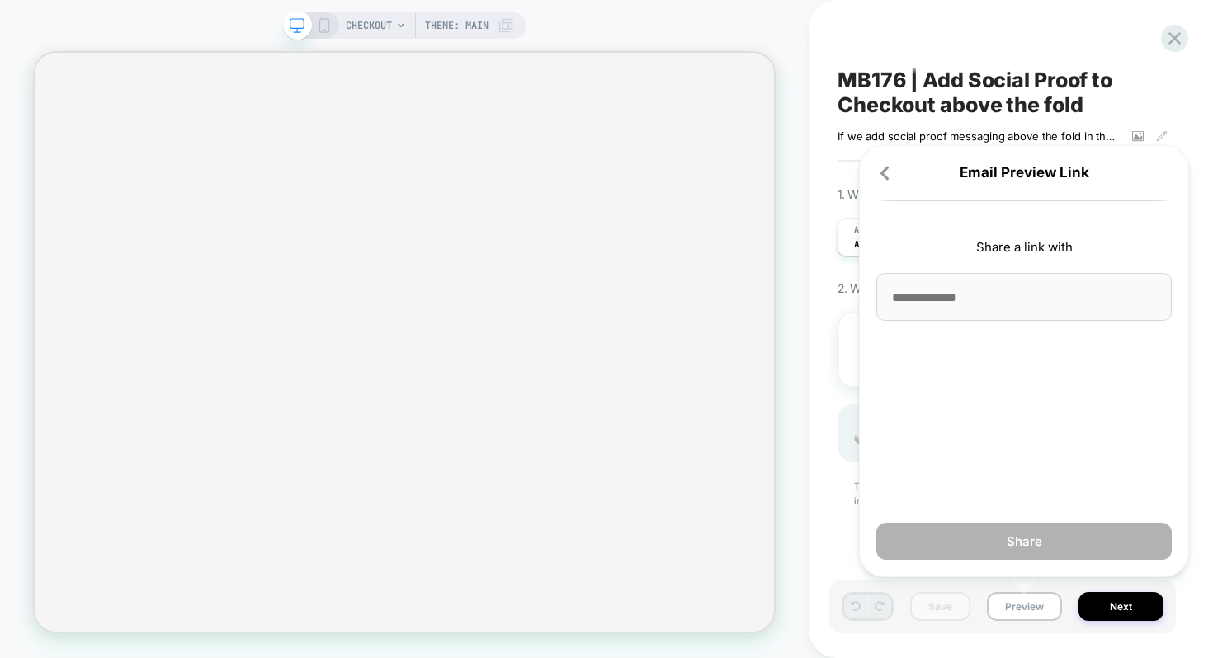
click at [897, 173] on p "Email Preview Link" at bounding box center [1023, 173] width 295 height 21
click at [885, 174] on icon at bounding box center [884, 173] width 16 height 16
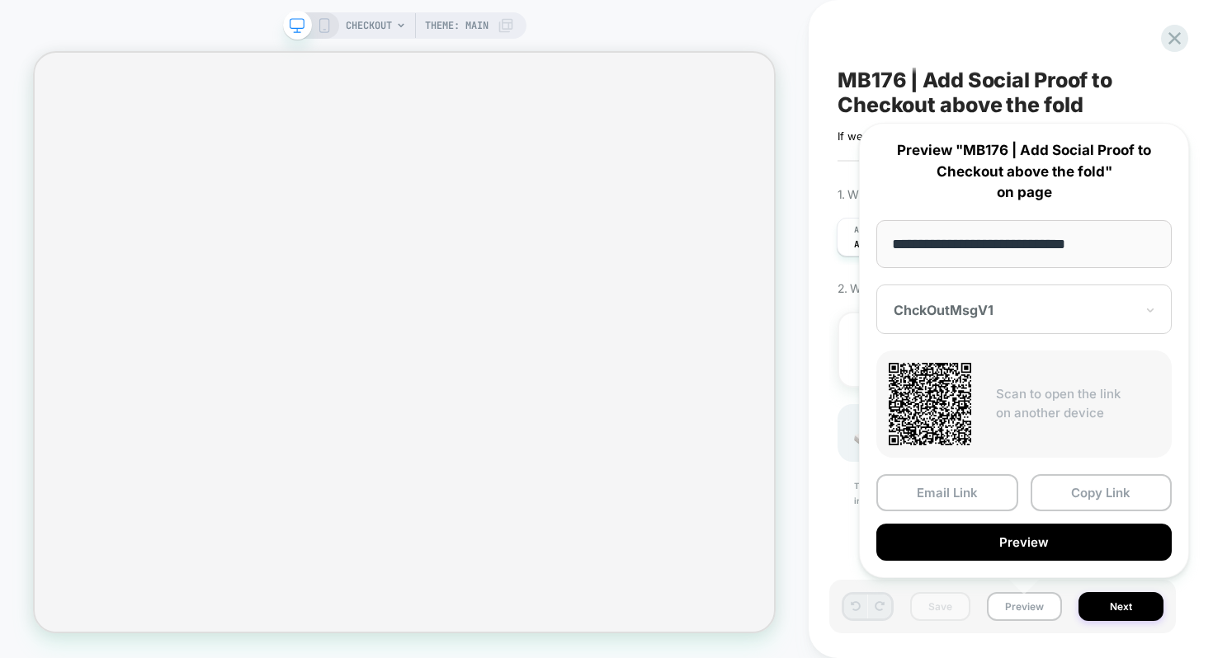
click at [935, 238] on input "**********" at bounding box center [1023, 244] width 295 height 48
click at [845, 263] on div "**********" at bounding box center [1023, 350] width 363 height 488
click at [931, 497] on button "Email Link" at bounding box center [947, 492] width 142 height 37
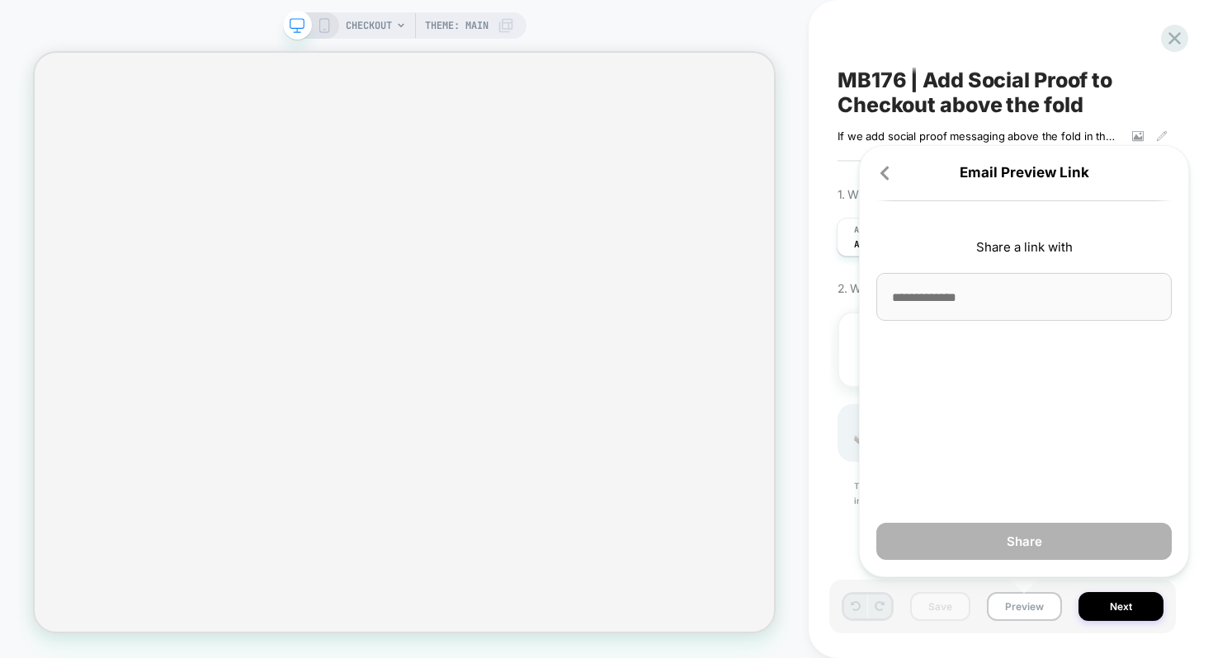
click at [928, 308] on input at bounding box center [1023, 297] width 295 height 48
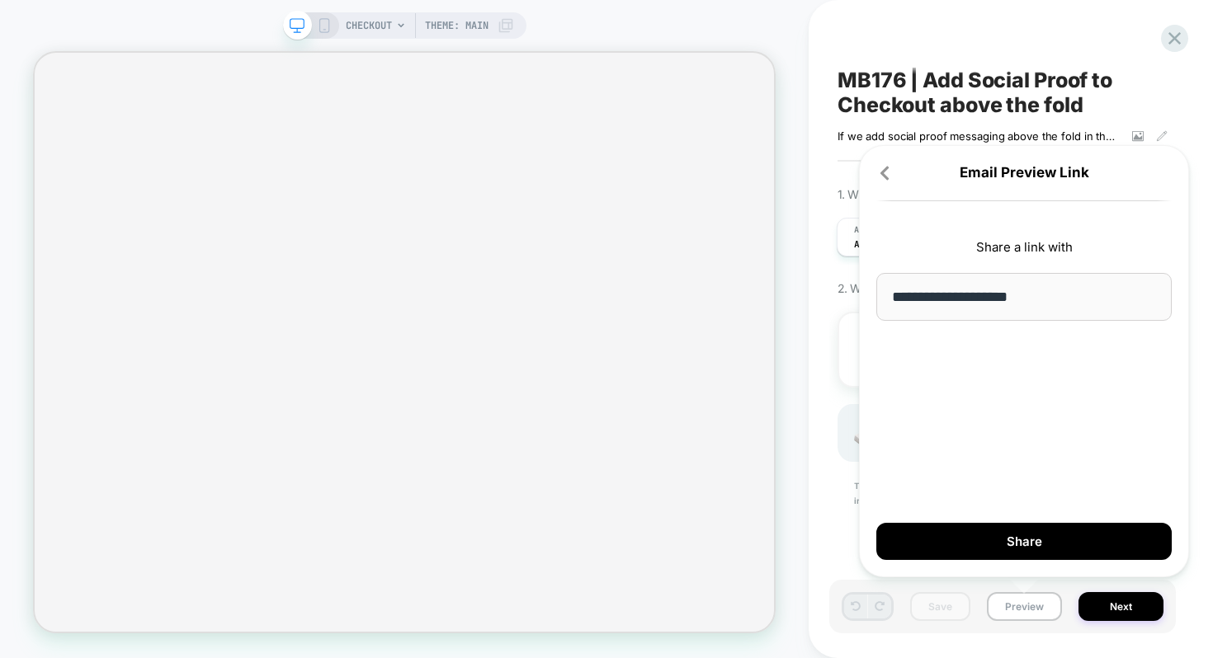
type input "**********"
click at [933, 352] on div "**********" at bounding box center [1024, 361] width 330 height 432
click at [1088, 301] on input "**********" at bounding box center [1023, 297] width 295 height 48
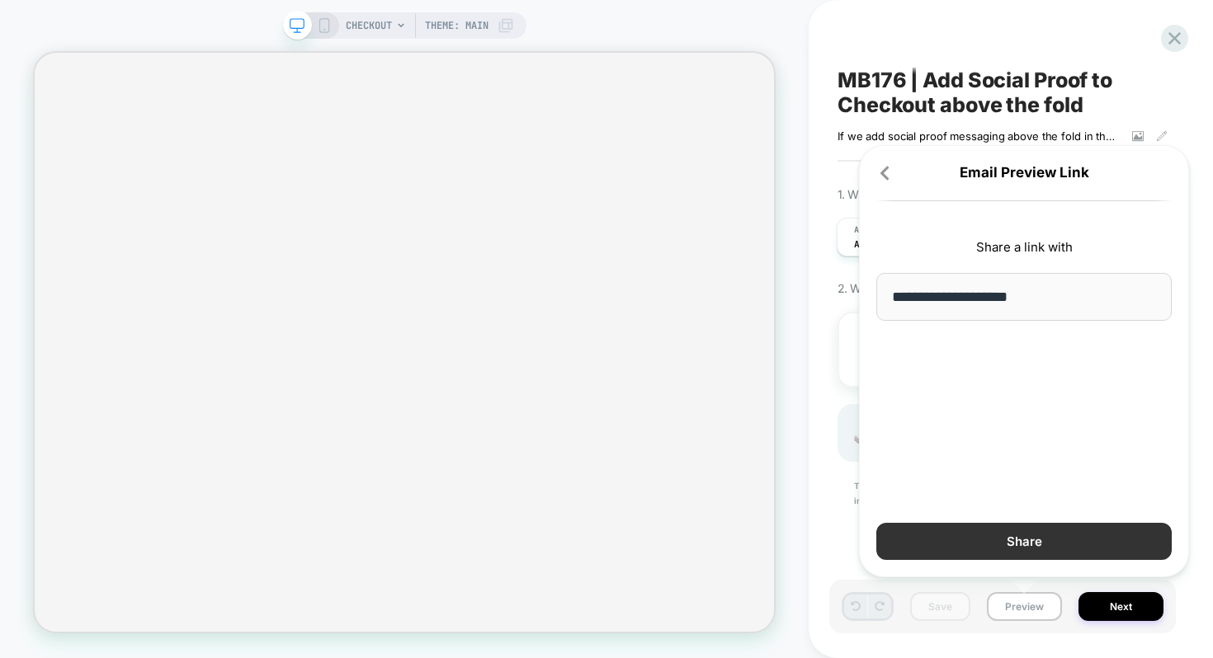
click at [967, 533] on button "Share" at bounding box center [1023, 541] width 295 height 37
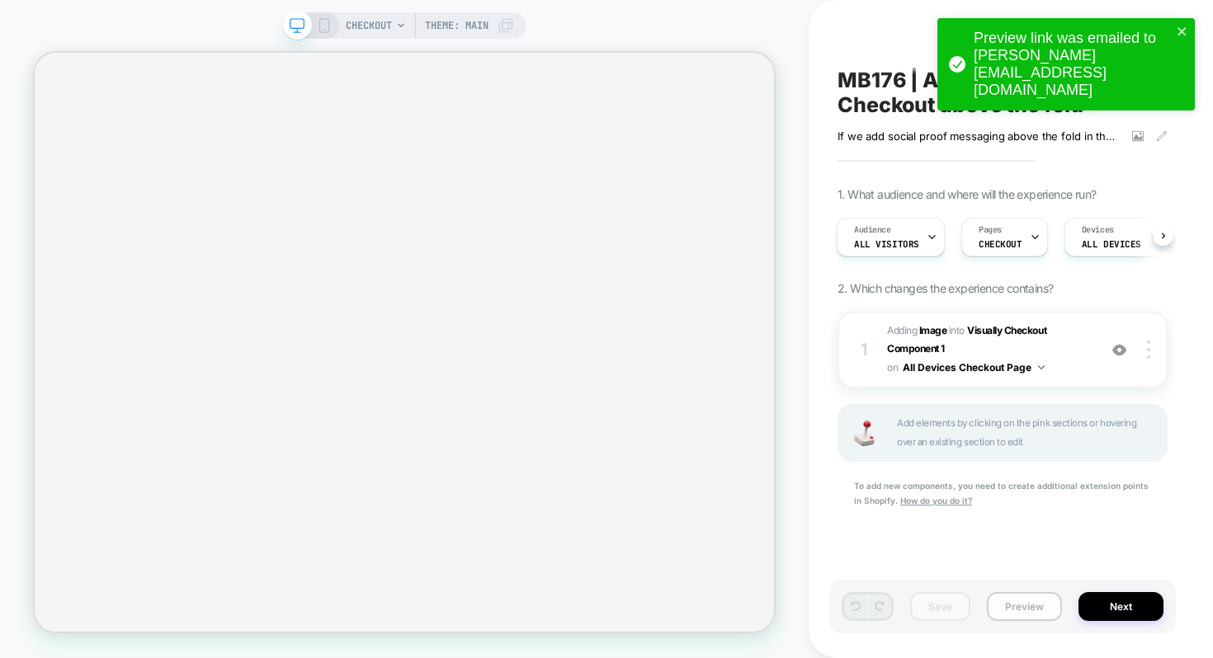
click at [1038, 614] on button "Preview" at bounding box center [1024, 606] width 75 height 29
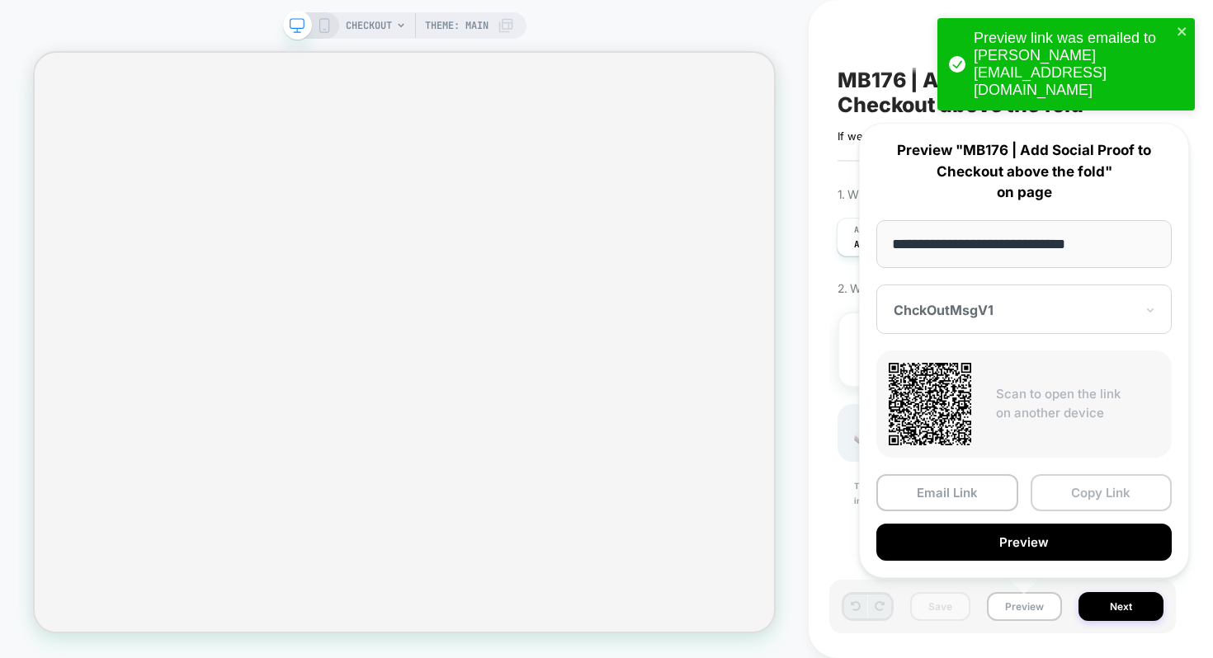
click at [1058, 498] on button "Copy Link" at bounding box center [1101, 492] width 142 height 37
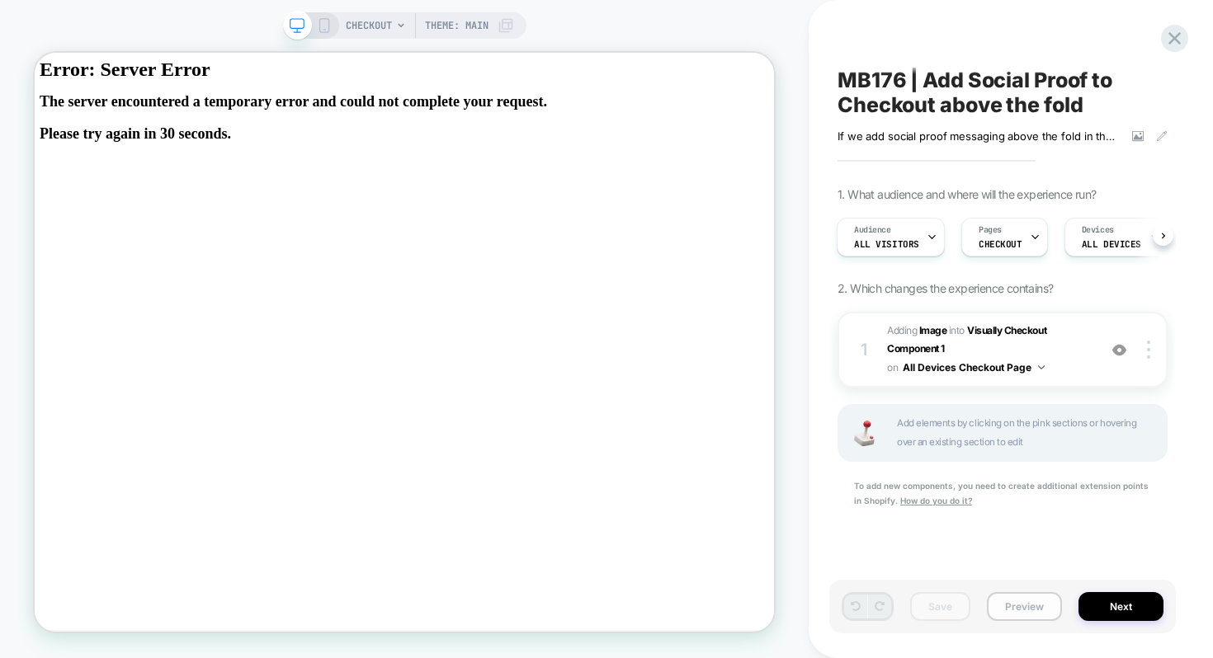
scroll to position [0, 0]
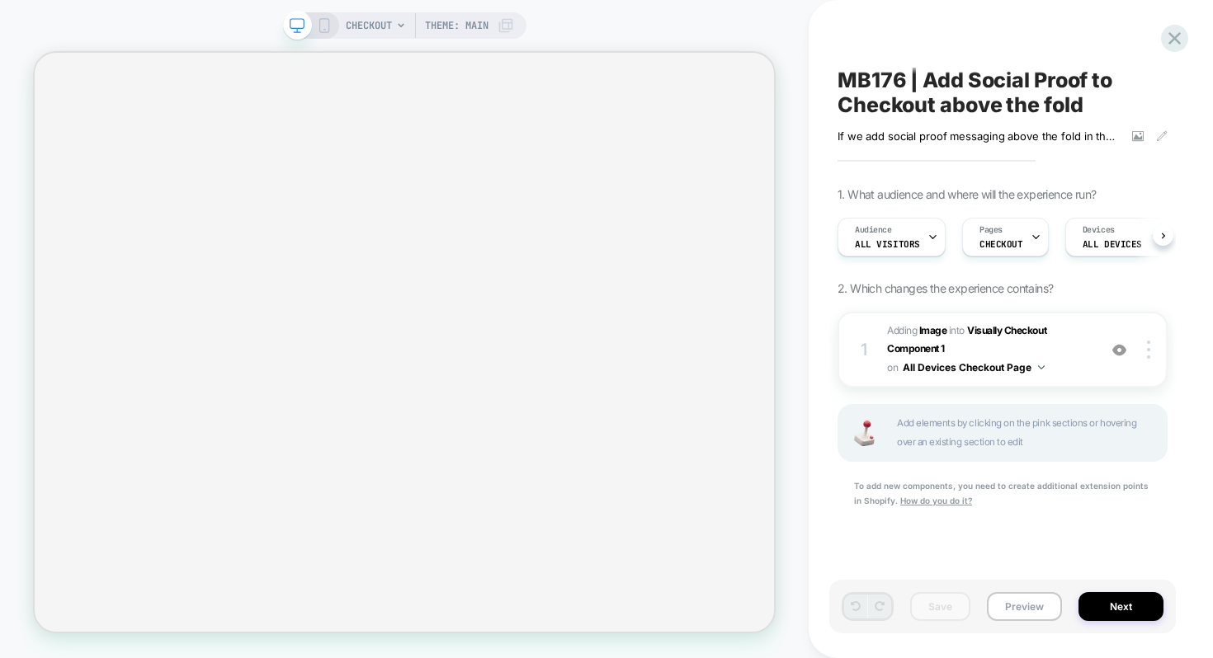
scroll to position [0, 1]
click at [79, 18] on div "CHECKOUT Theme: MAIN" at bounding box center [404, 328] width 808 height 625
click at [1001, 604] on button "Preview" at bounding box center [1024, 606] width 75 height 29
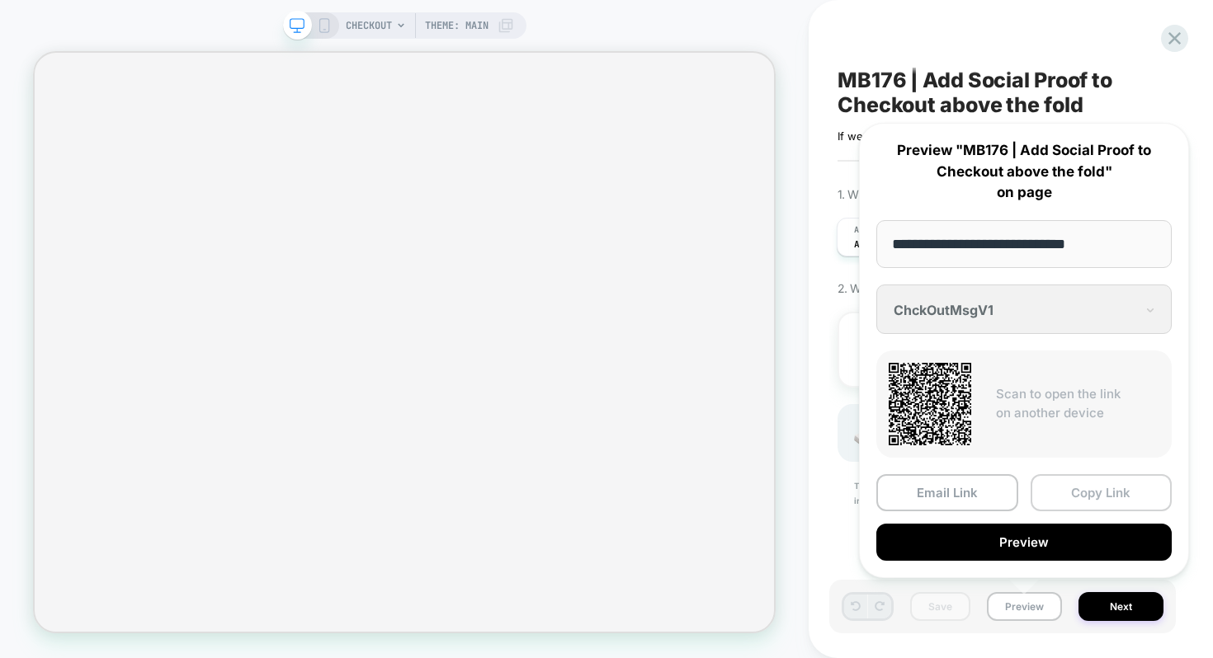
click at [1070, 487] on button "Copy Link" at bounding box center [1101, 492] width 142 height 37
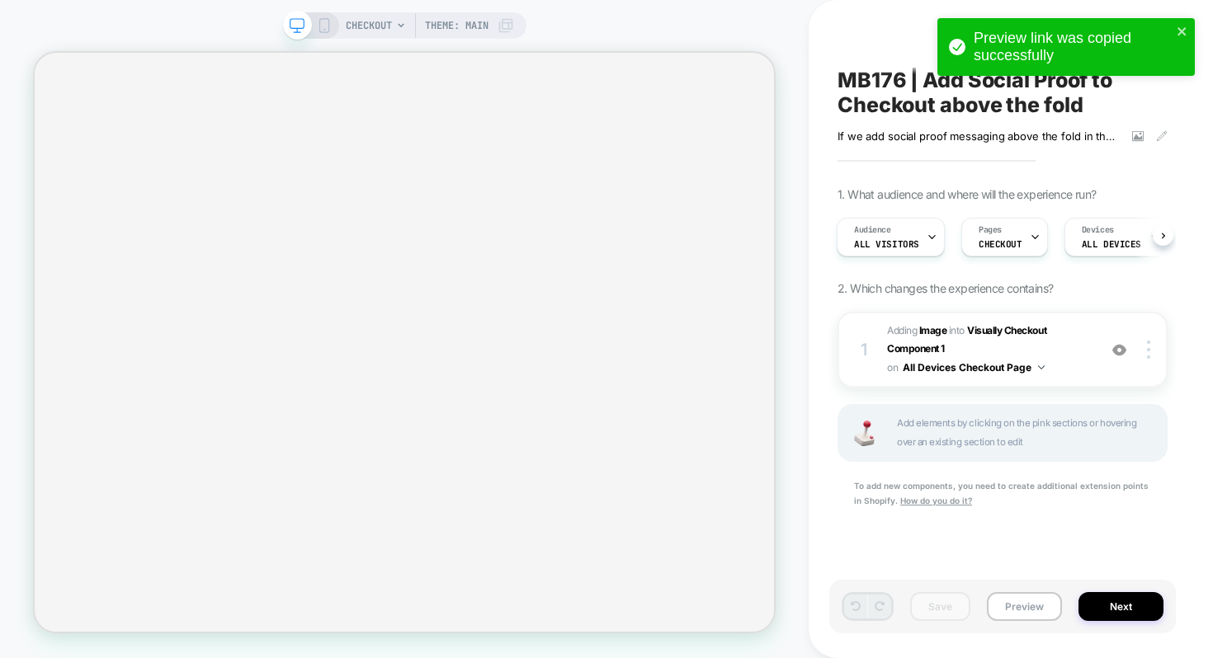
click at [697, 7] on div "CHECKOUT Theme: MAIN" at bounding box center [404, 329] width 808 height 658
